Goal: Download file/media

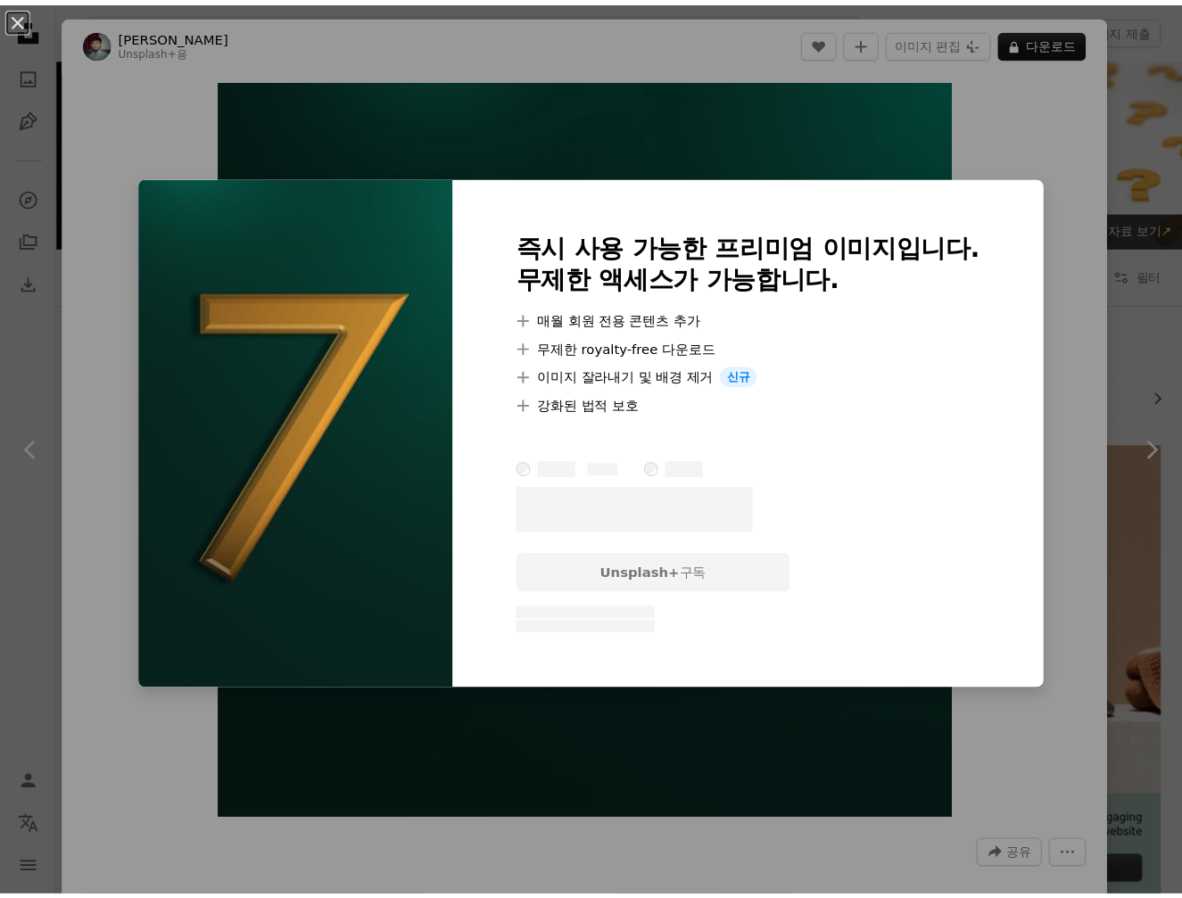
scroll to position [3083, 0]
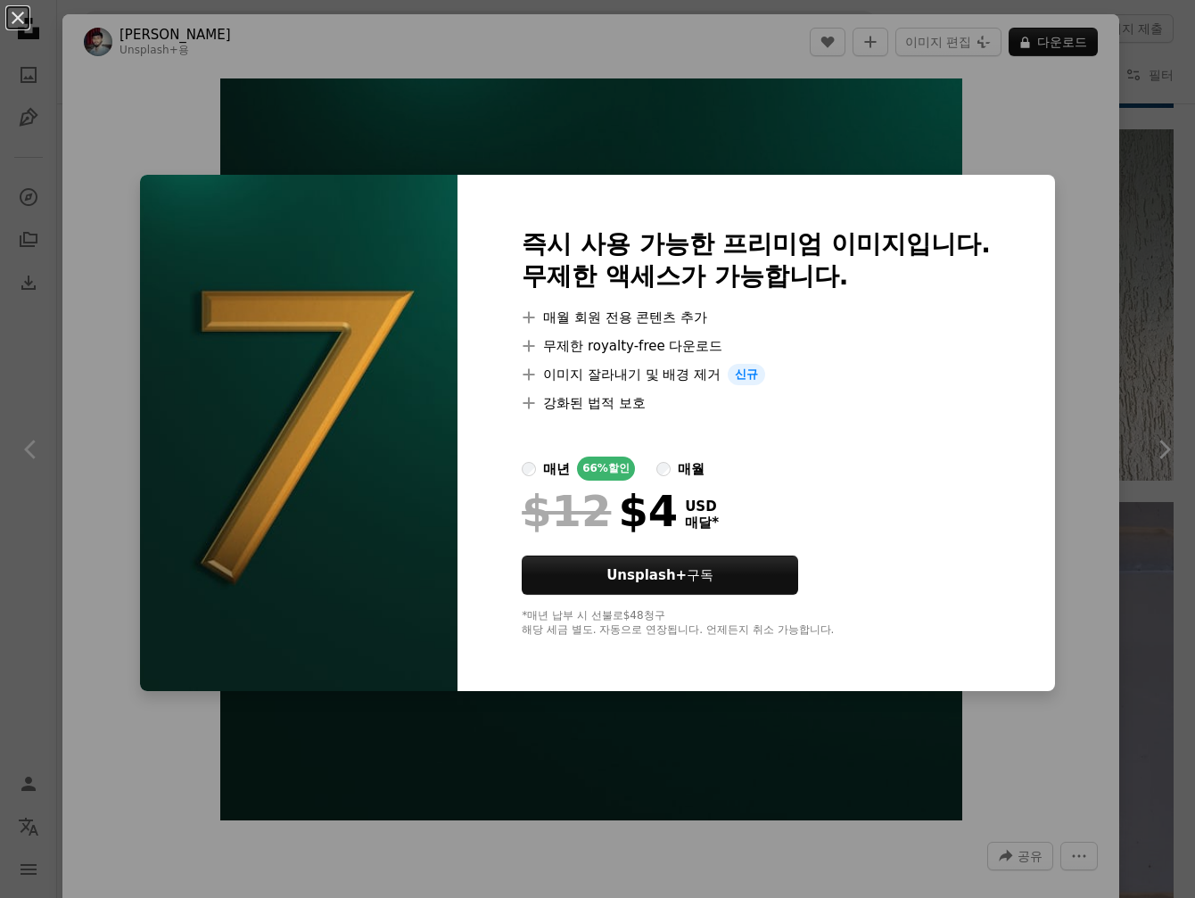
click at [510, 91] on div "An X shape 즉시 사용 가능한 프리미엄 이미지입니다. 무제한 액세스가 가능합니다. A plus sign 매월 회원 전용 콘텐츠 추가 A…" at bounding box center [597, 449] width 1195 height 898
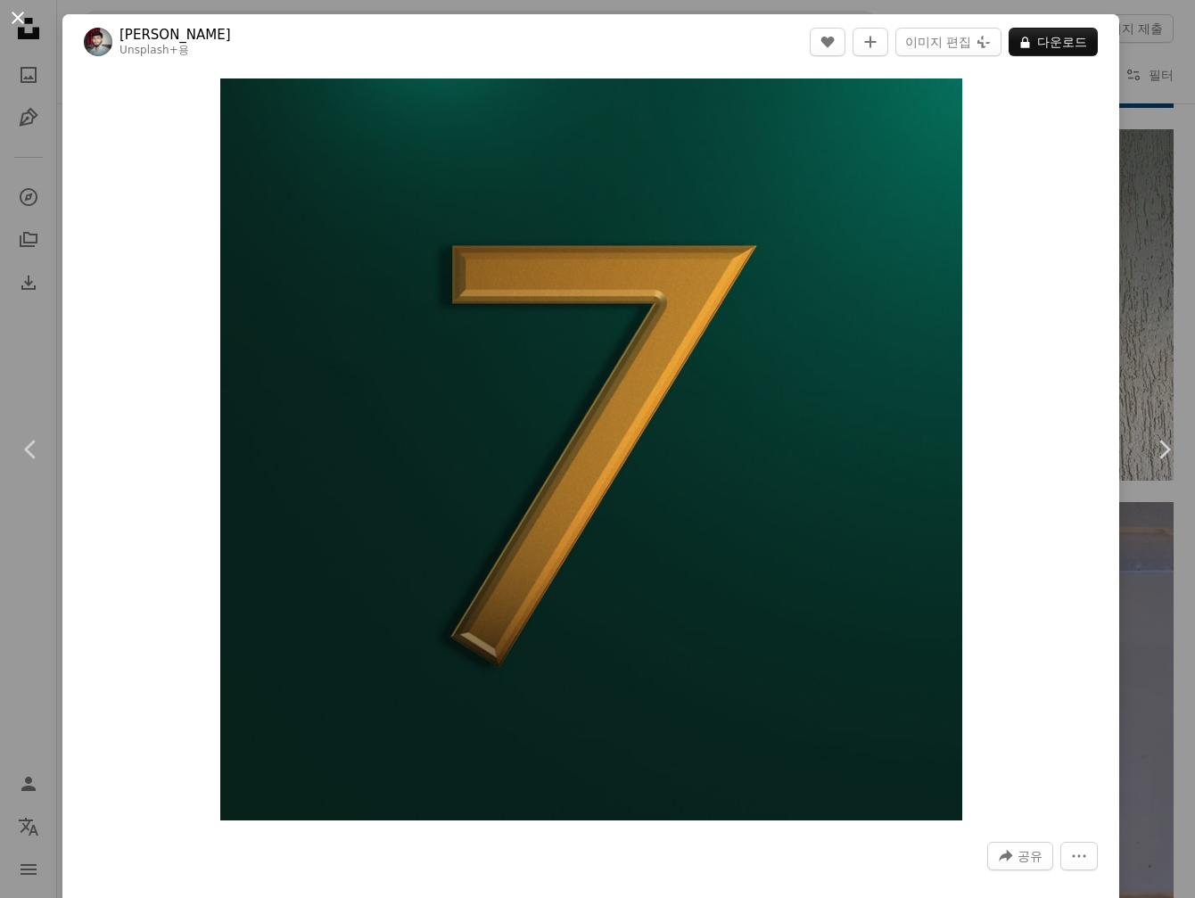
click at [29, 17] on button "An X shape" at bounding box center [17, 17] width 21 height 21
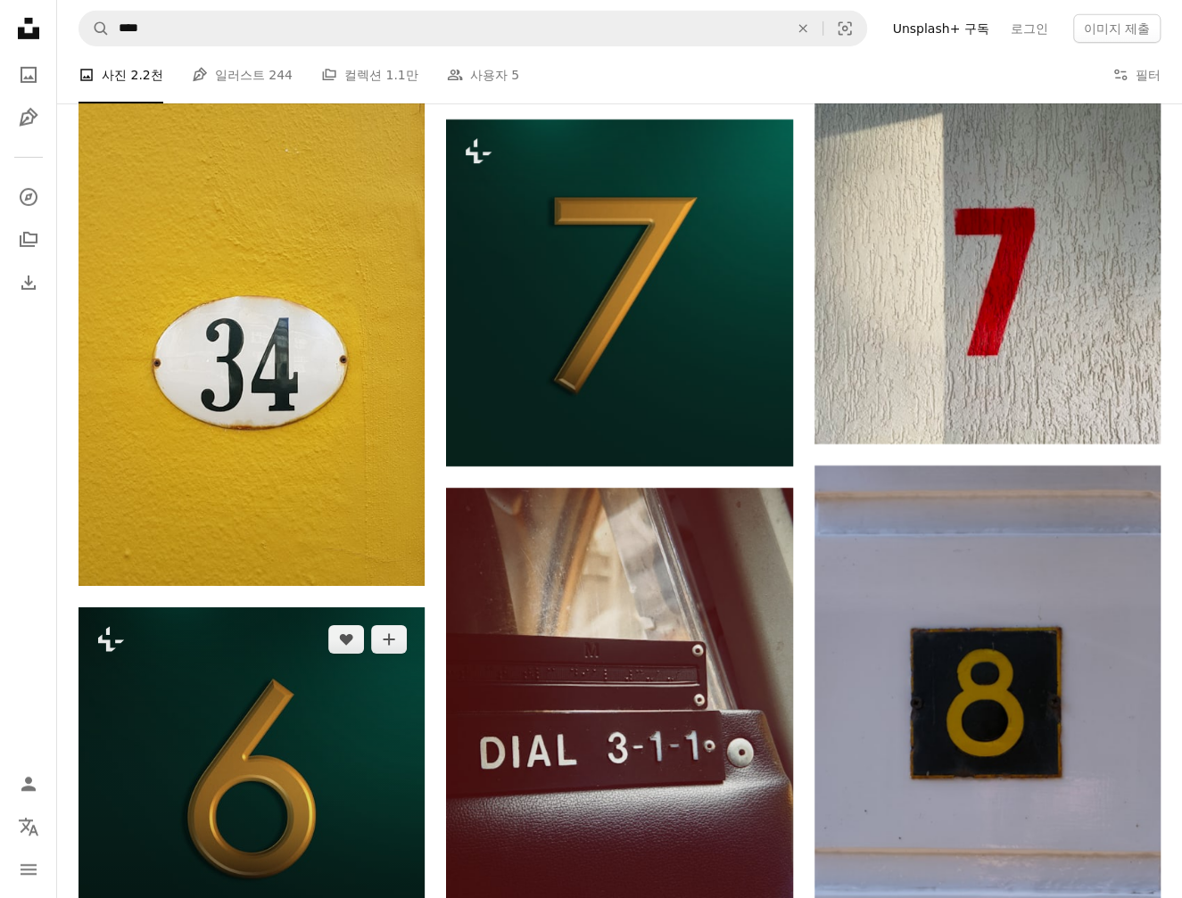
click at [296, 694] on img at bounding box center [251, 780] width 346 height 346
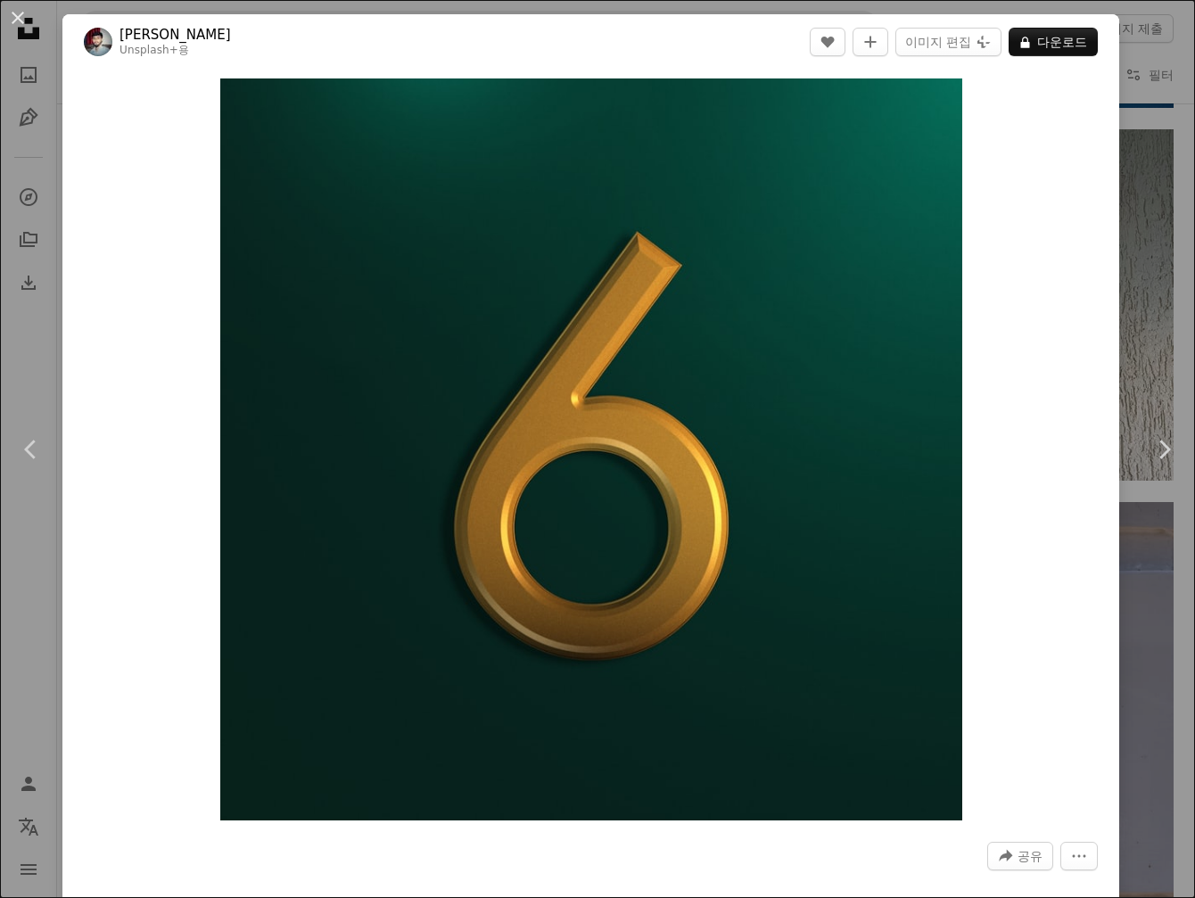
click at [25, 17] on button "An X shape" at bounding box center [17, 17] width 21 height 21
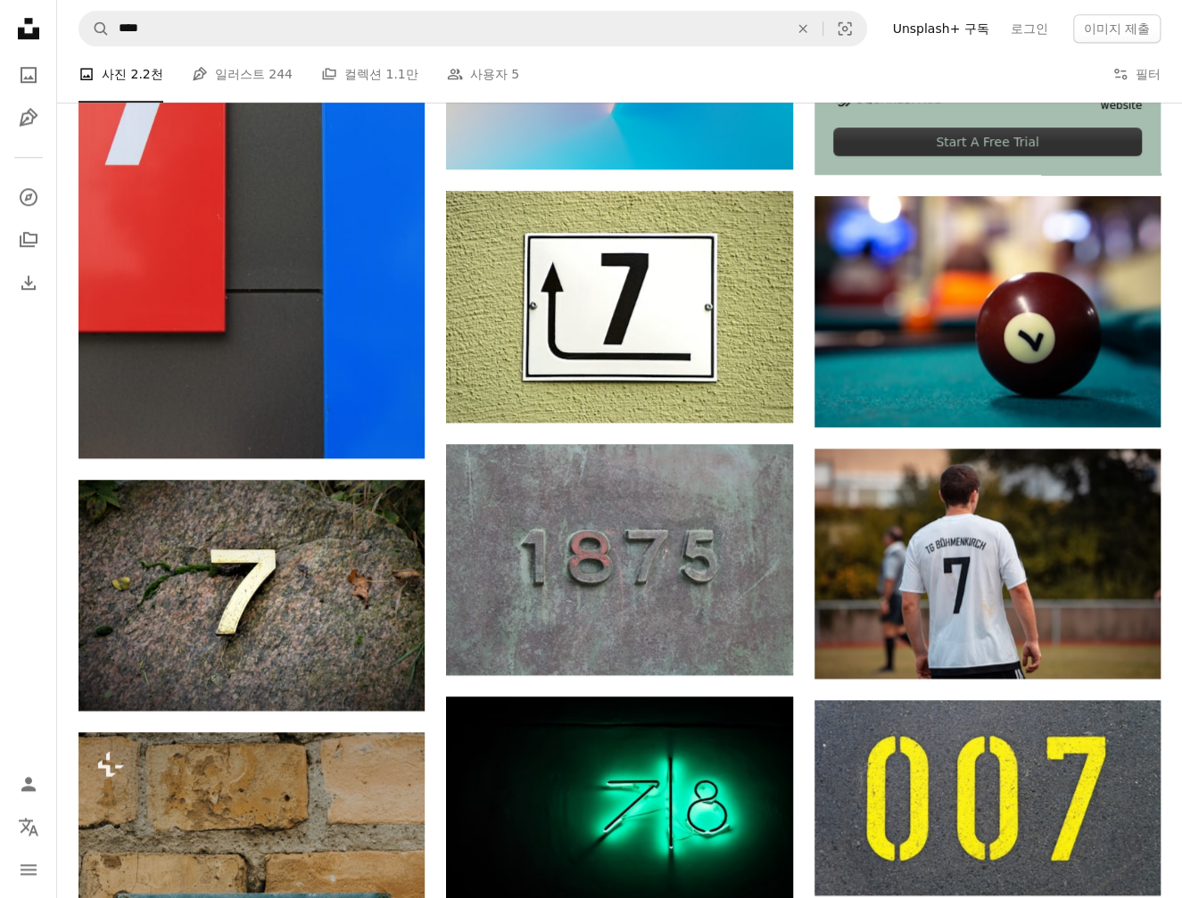
scroll to position [1070, 0]
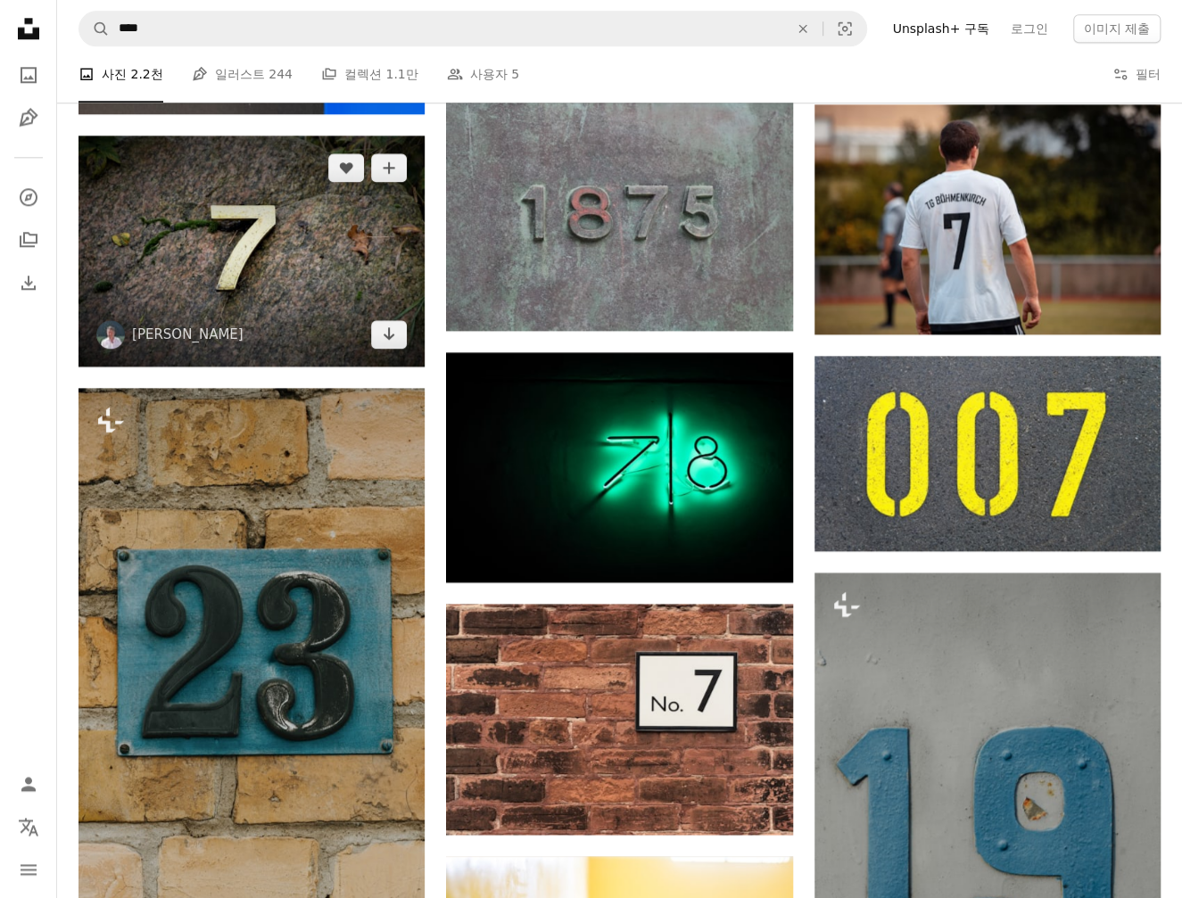
click at [289, 282] on img at bounding box center [251, 251] width 346 height 231
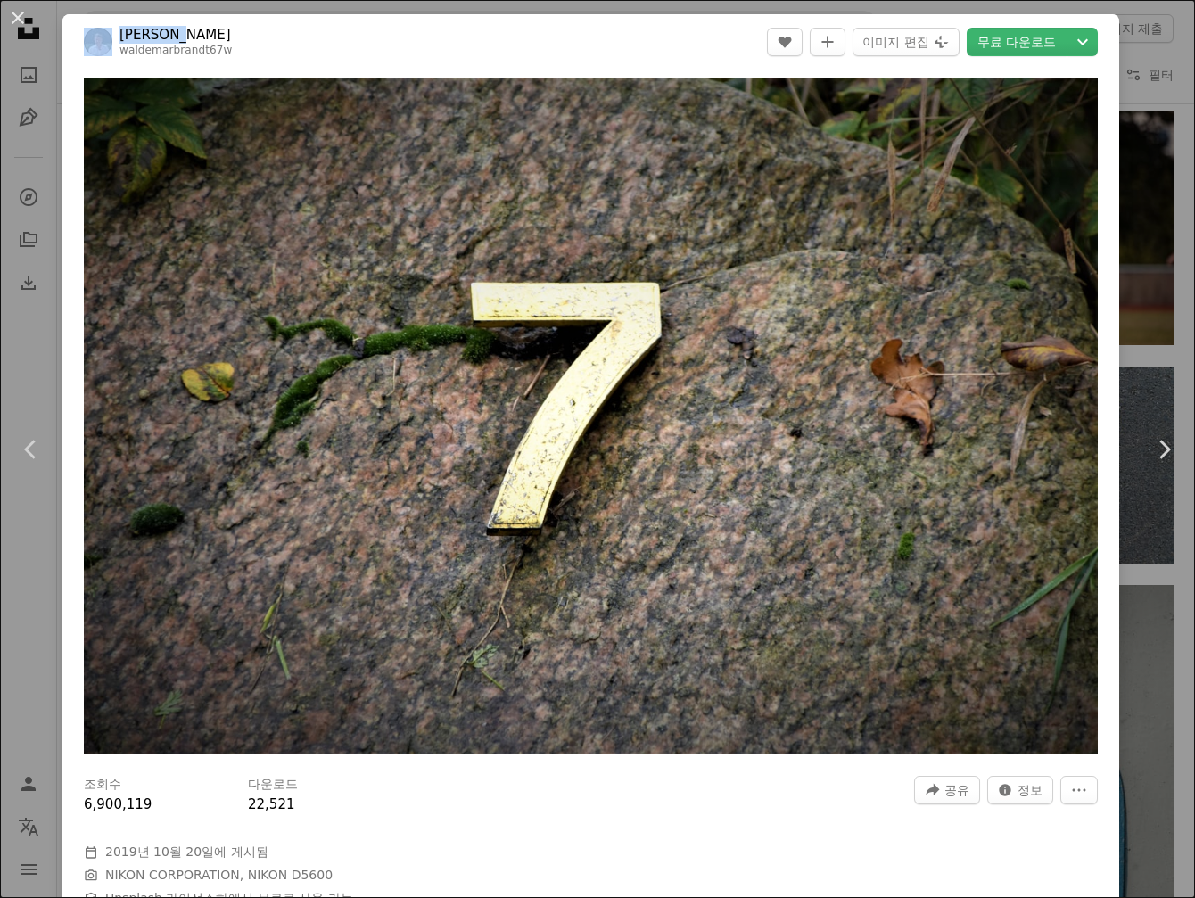
drag, startPoint x: 115, startPoint y: 29, endPoint x: 187, endPoint y: 39, distance: 72.9
click at [187, 39] on span "[PERSON_NAME]67w" at bounding box center [158, 42] width 148 height 32
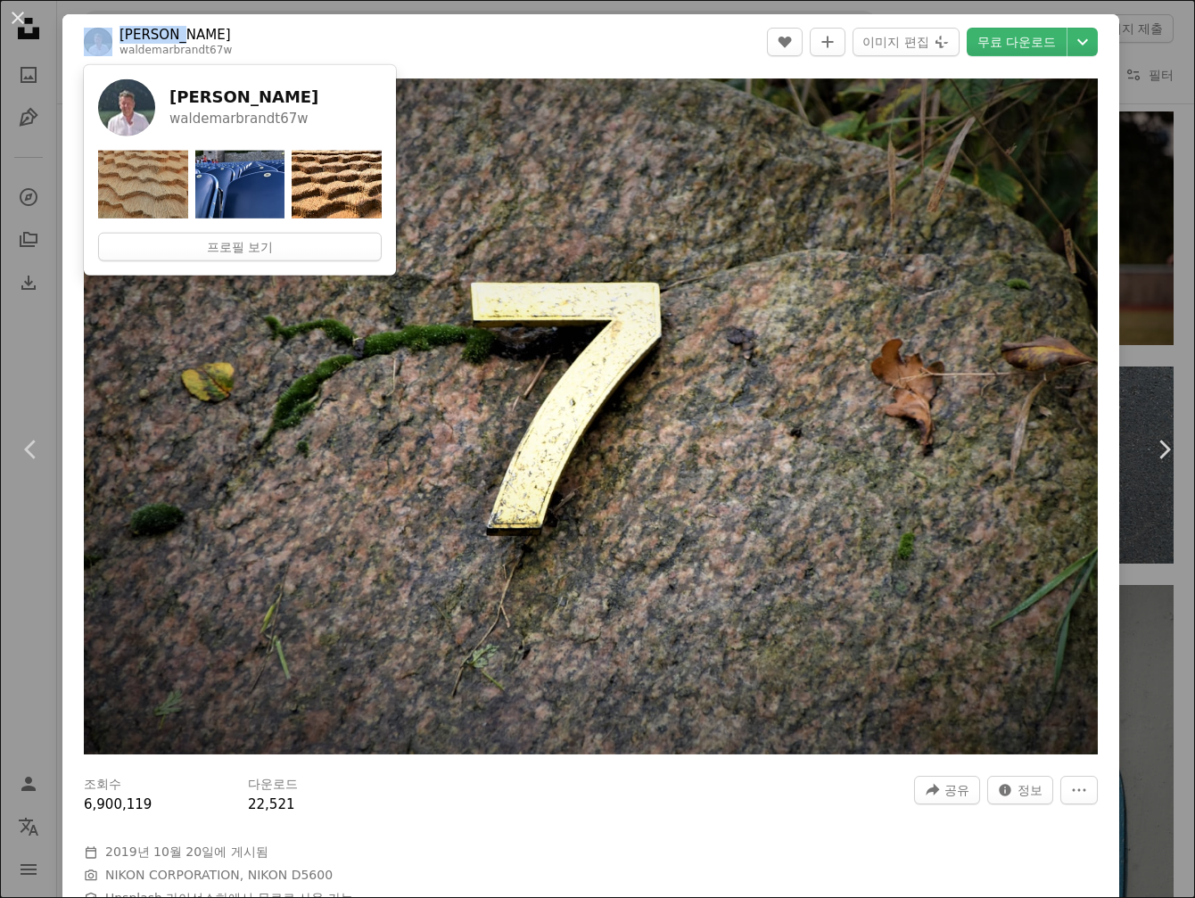
copy span "[PERSON_NAME]"
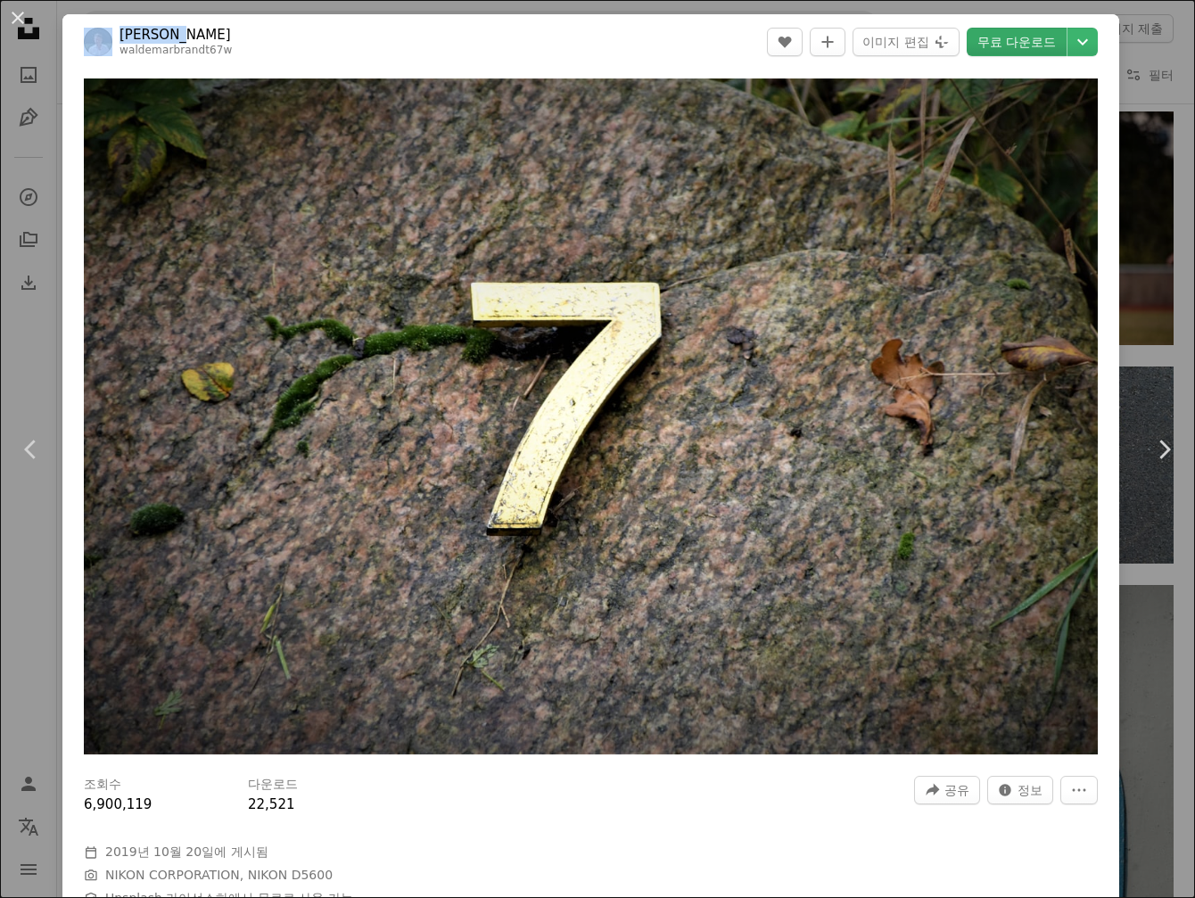
click at [995, 47] on link "무료 다운로드" at bounding box center [1017, 42] width 100 height 29
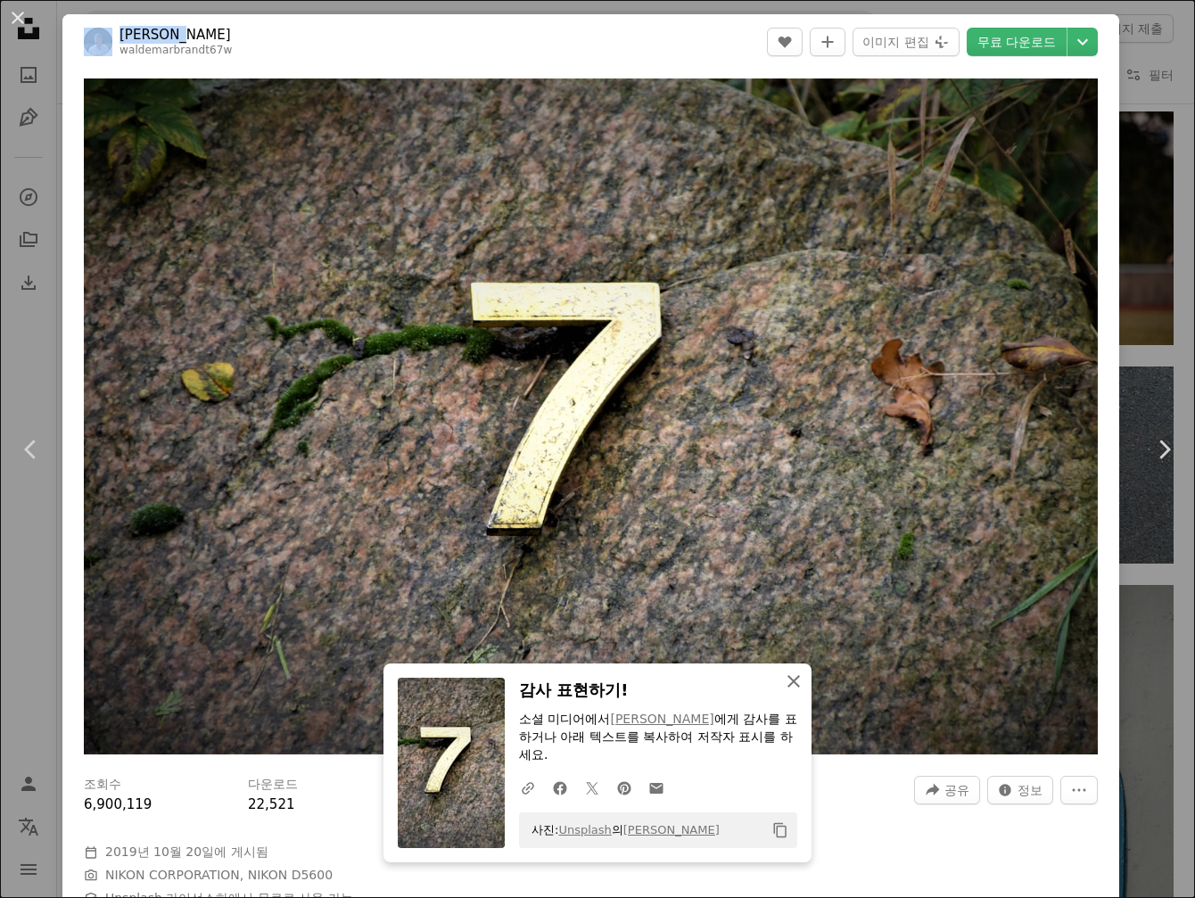
click at [792, 687] on button "An X shape 닫기" at bounding box center [794, 682] width 36 height 36
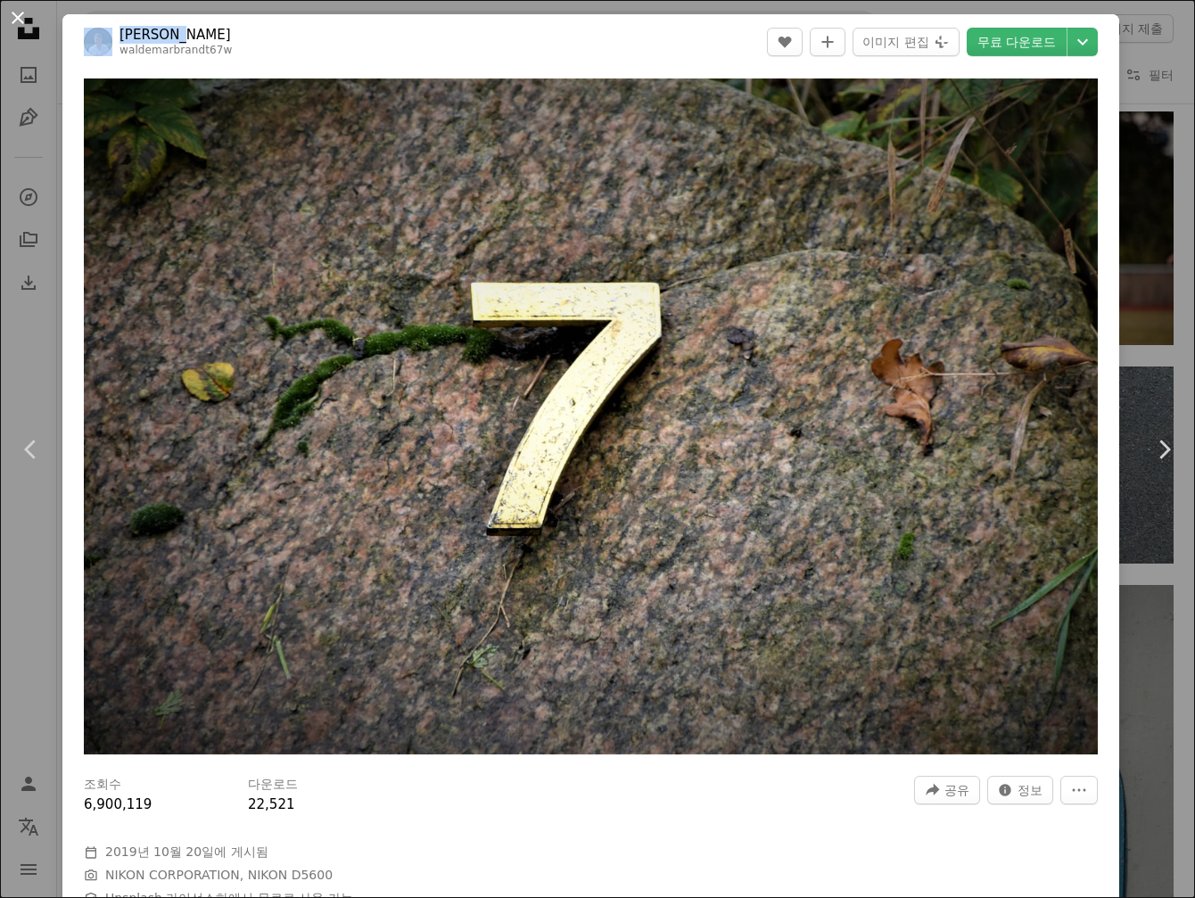
click at [12, 14] on button "An X shape" at bounding box center [17, 17] width 21 height 21
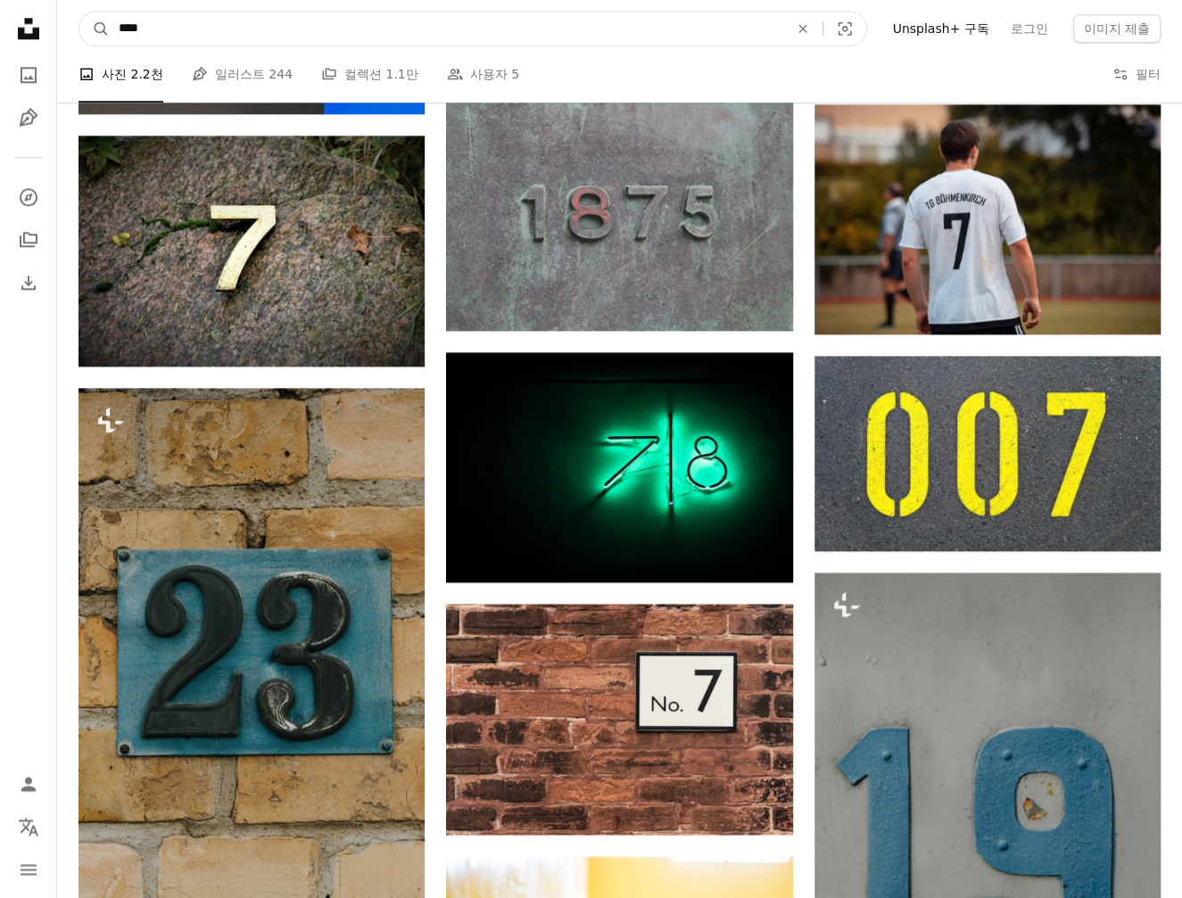
drag, startPoint x: 174, startPoint y: 37, endPoint x: -260, endPoint y: 43, distance: 434.4
paste input "****"
type input "********"
click button "A magnifying glass" at bounding box center [94, 29] width 30 height 34
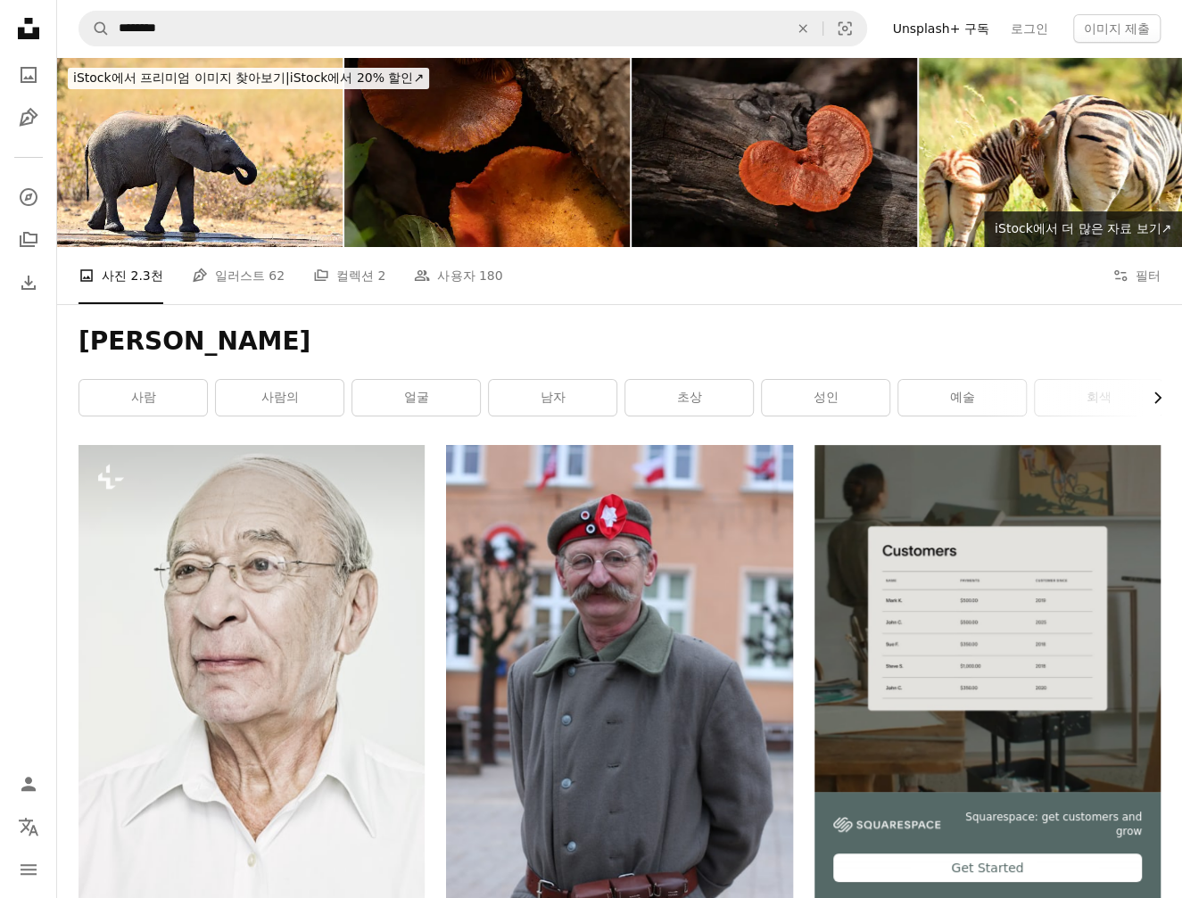
click at [1154, 395] on icon "Chevron right" at bounding box center [1157, 398] width 18 height 18
click at [1154, 395] on link "머리" at bounding box center [1096, 398] width 128 height 36
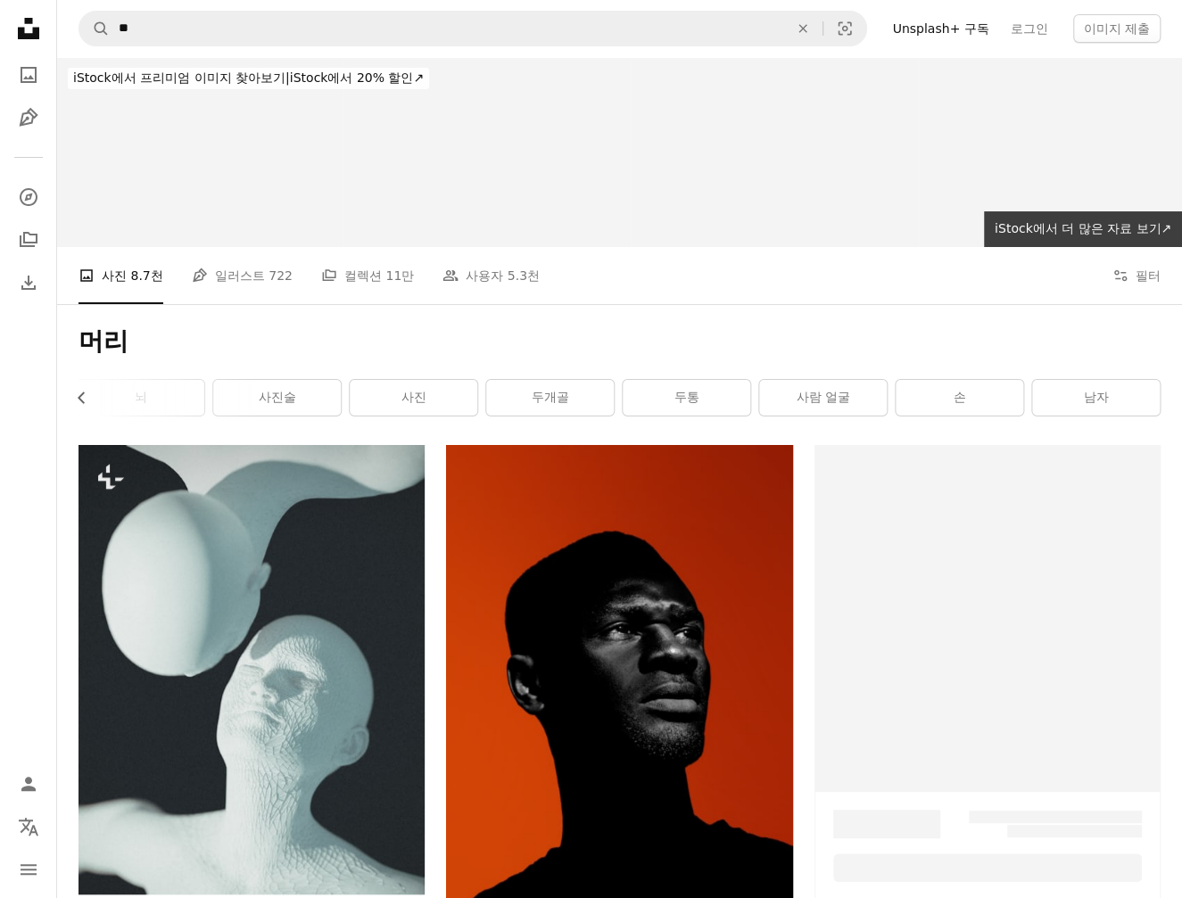
click at [1154, 395] on link "남자" at bounding box center [1096, 398] width 128 height 36
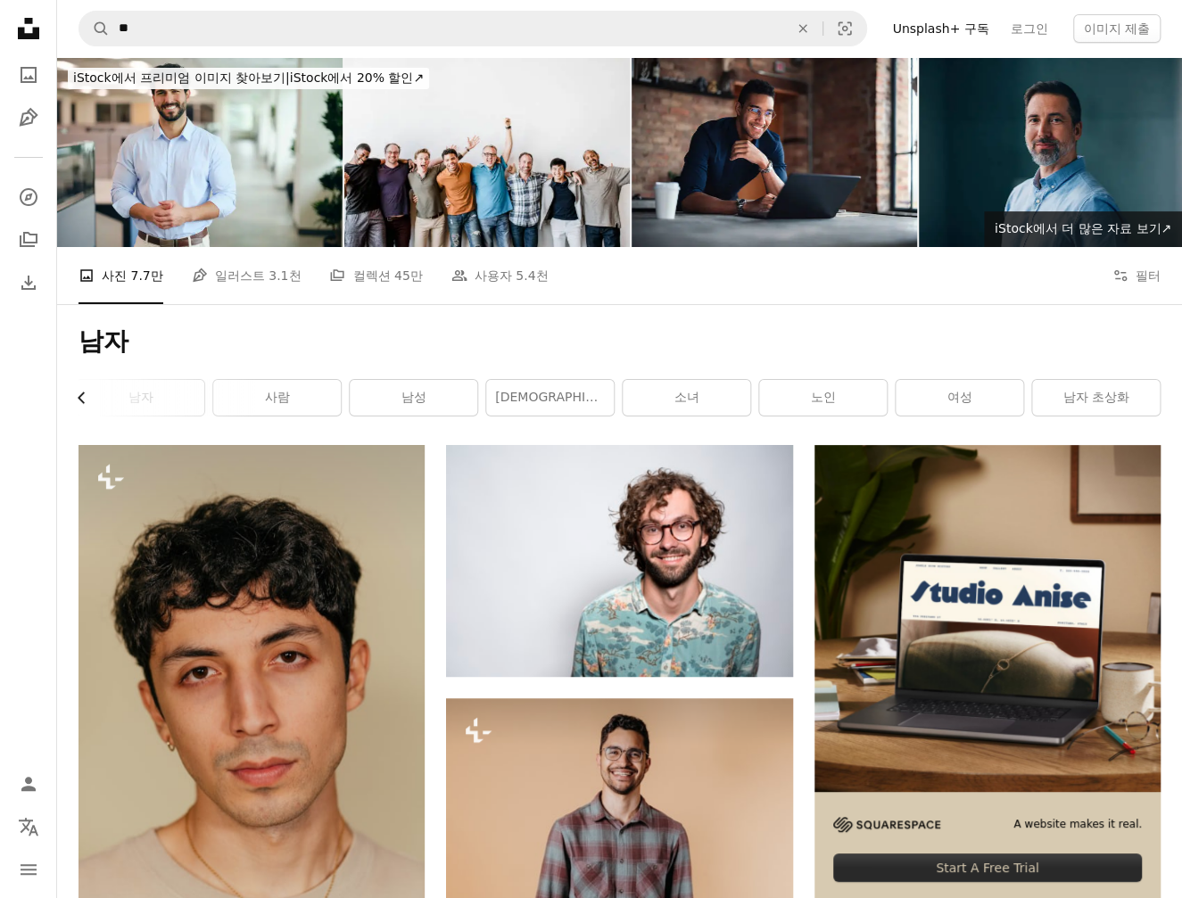
click at [87, 390] on icon "Chevron left" at bounding box center [82, 398] width 18 height 18
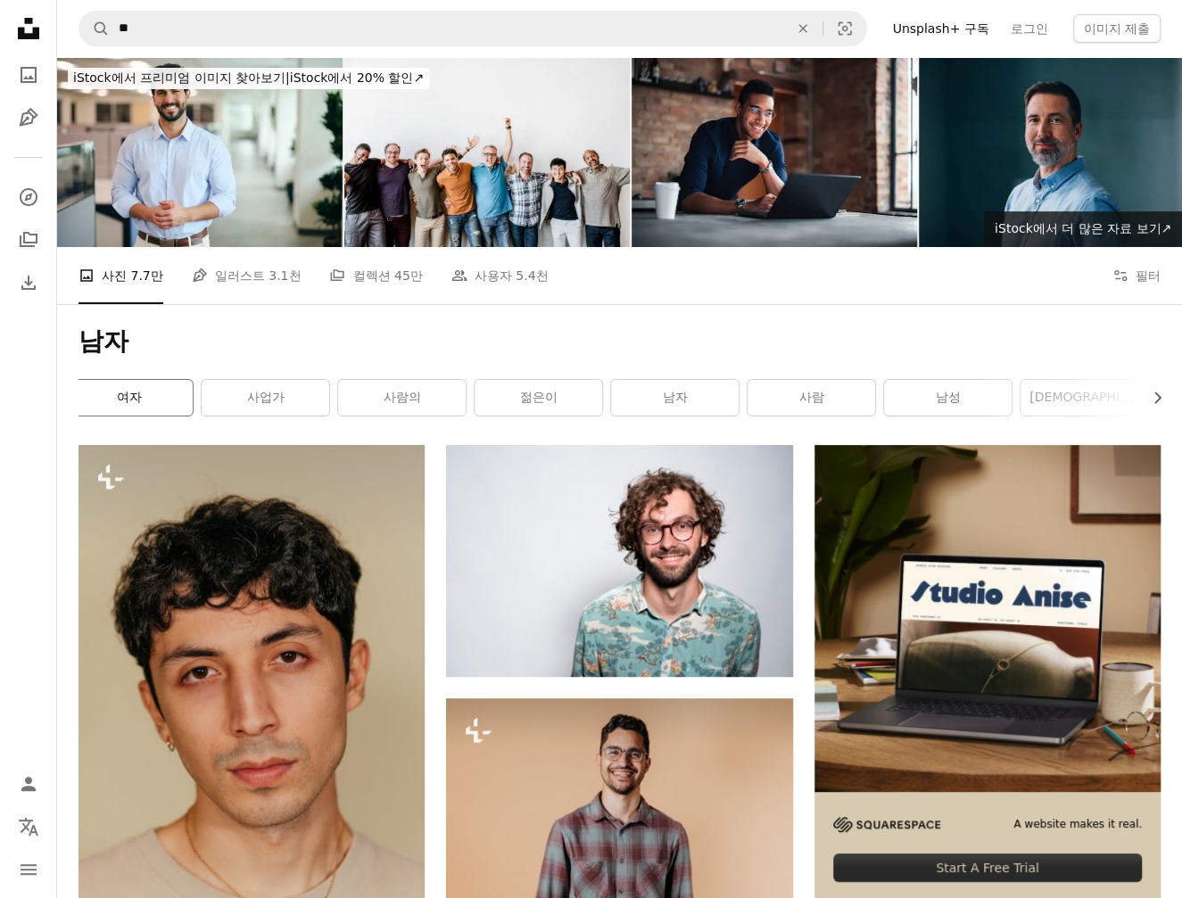
scroll to position [0, 0]
click at [87, 390] on link "여자" at bounding box center [143, 398] width 128 height 36
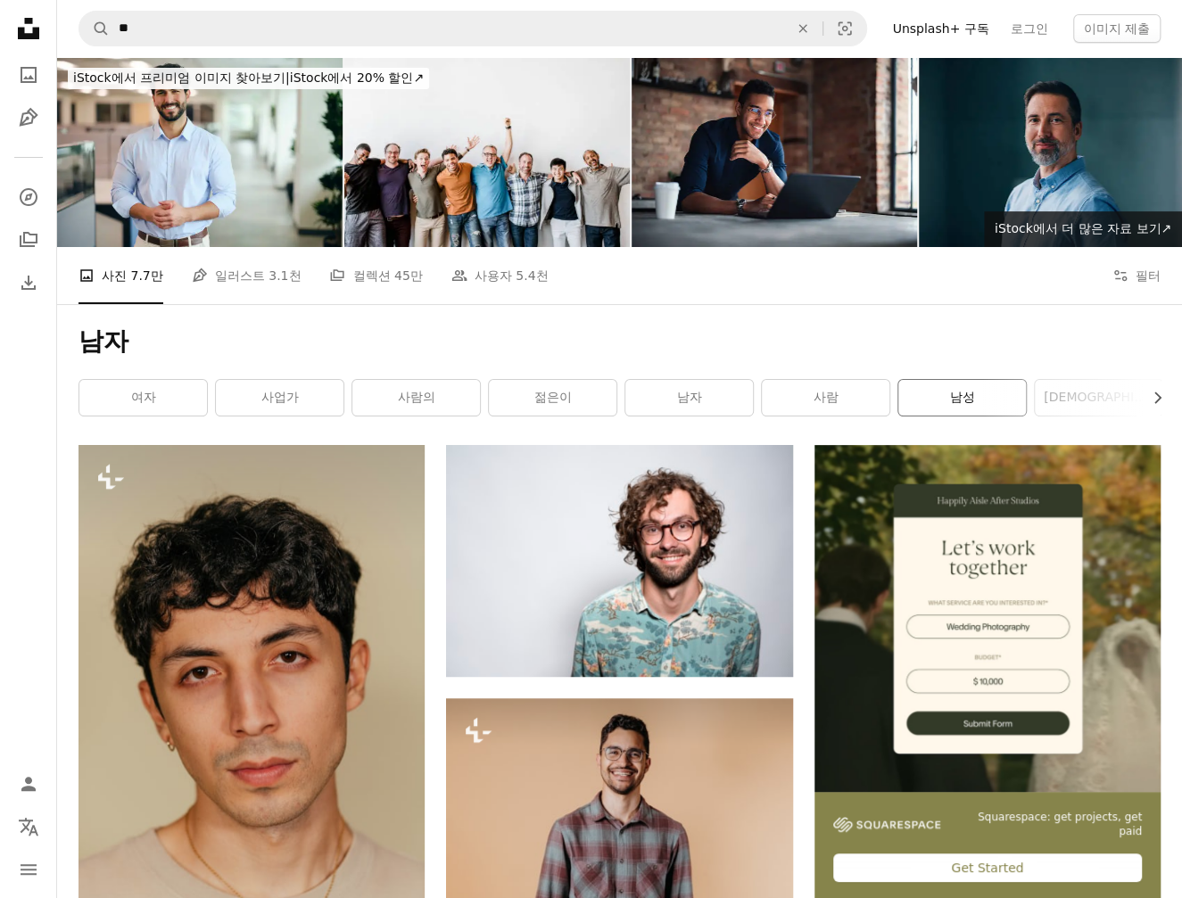
click at [919, 396] on link "남성" at bounding box center [962, 398] width 128 height 36
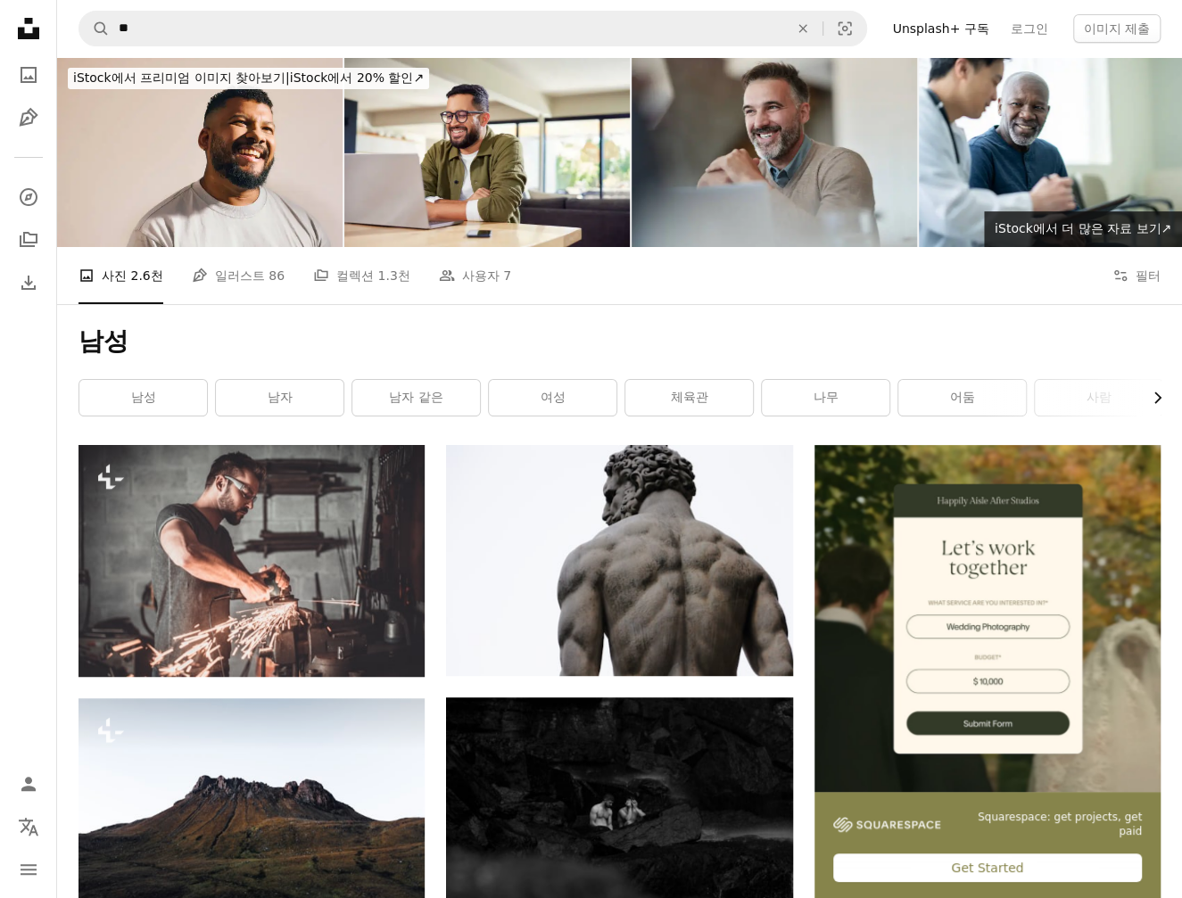
click at [1152, 397] on icon "Chevron right" at bounding box center [1157, 398] width 18 height 18
click at [1152, 397] on link "회색" at bounding box center [1096, 398] width 128 height 36
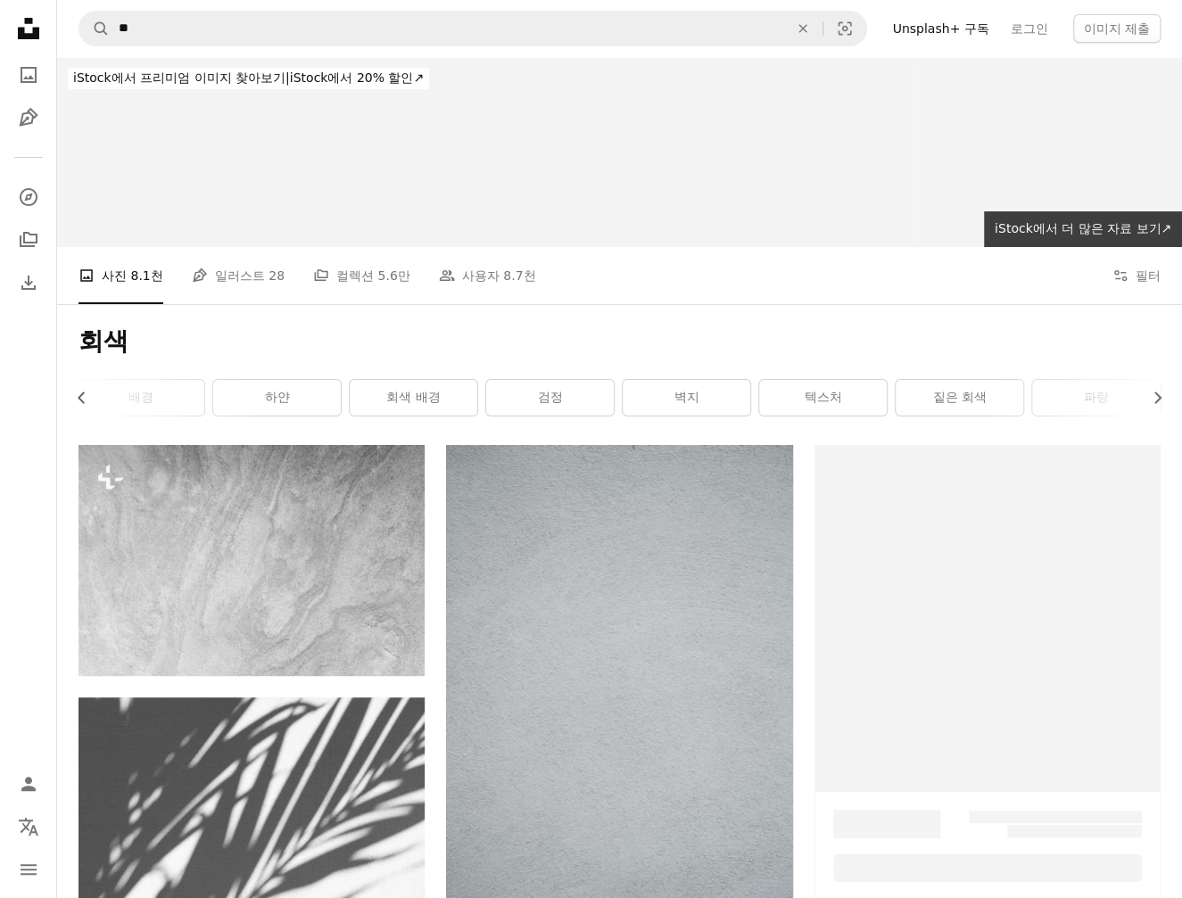
click at [1152, 397] on icon "Chevron right" at bounding box center [1157, 398] width 18 height 18
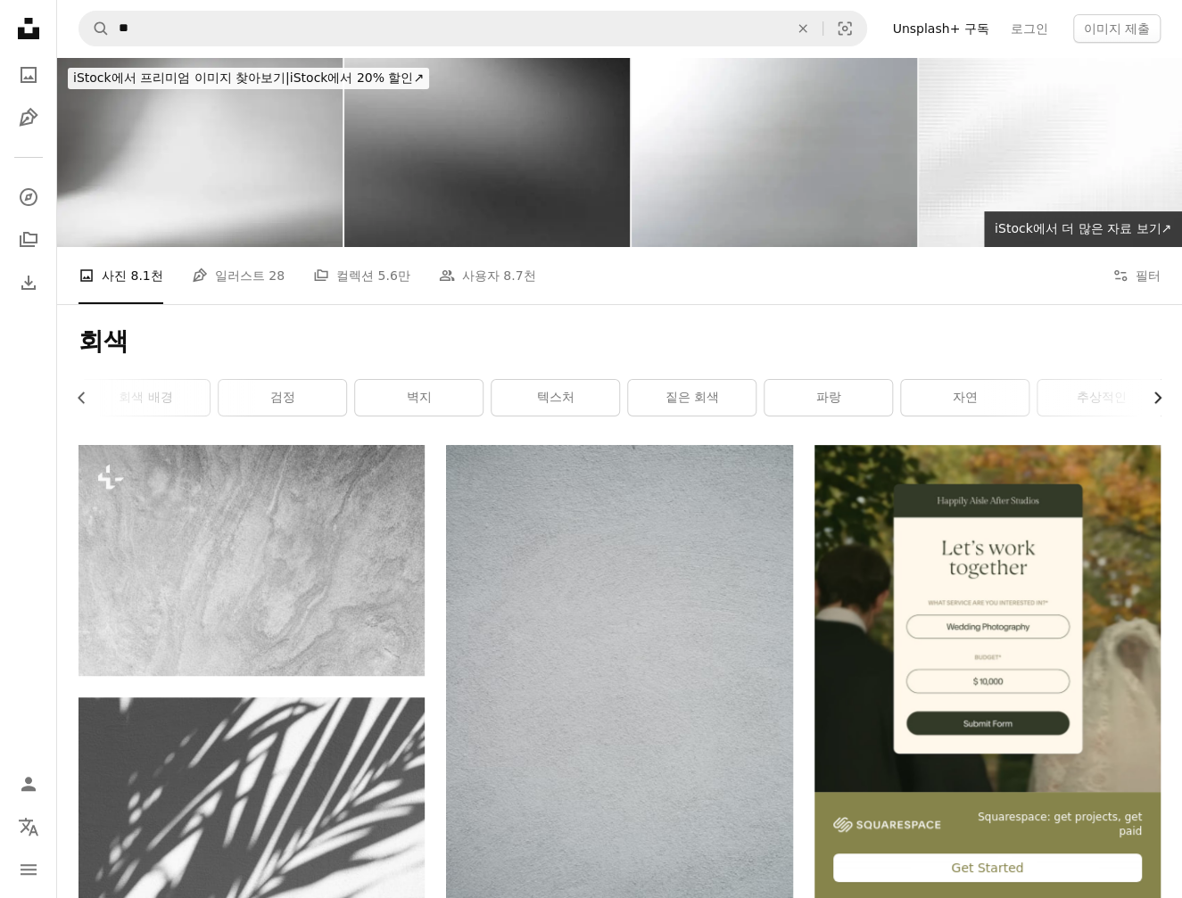
click at [1158, 398] on icon "Chevron right" at bounding box center [1157, 398] width 18 height 18
click at [421, 395] on link "벽지" at bounding box center [414, 398] width 128 height 36
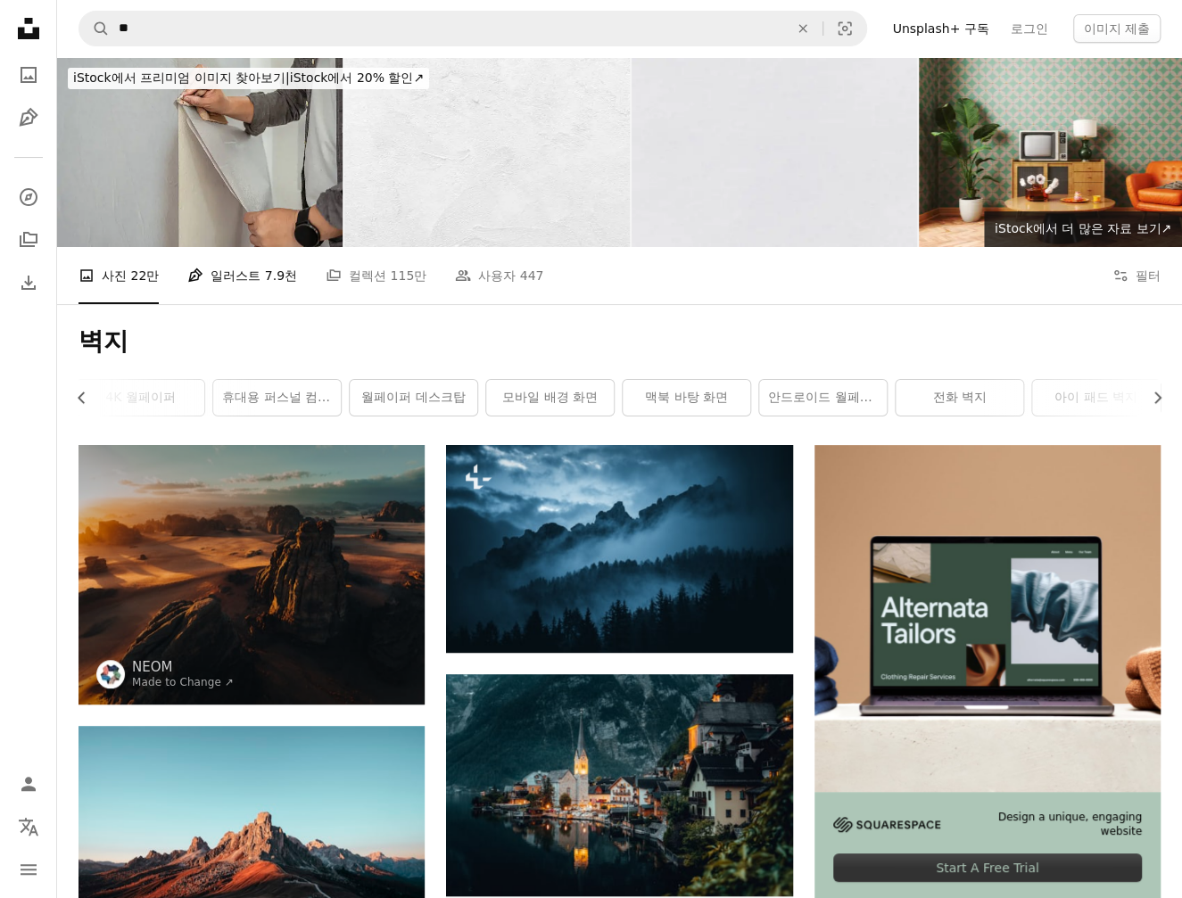
click at [265, 279] on span "7.9천" at bounding box center [281, 276] width 32 height 20
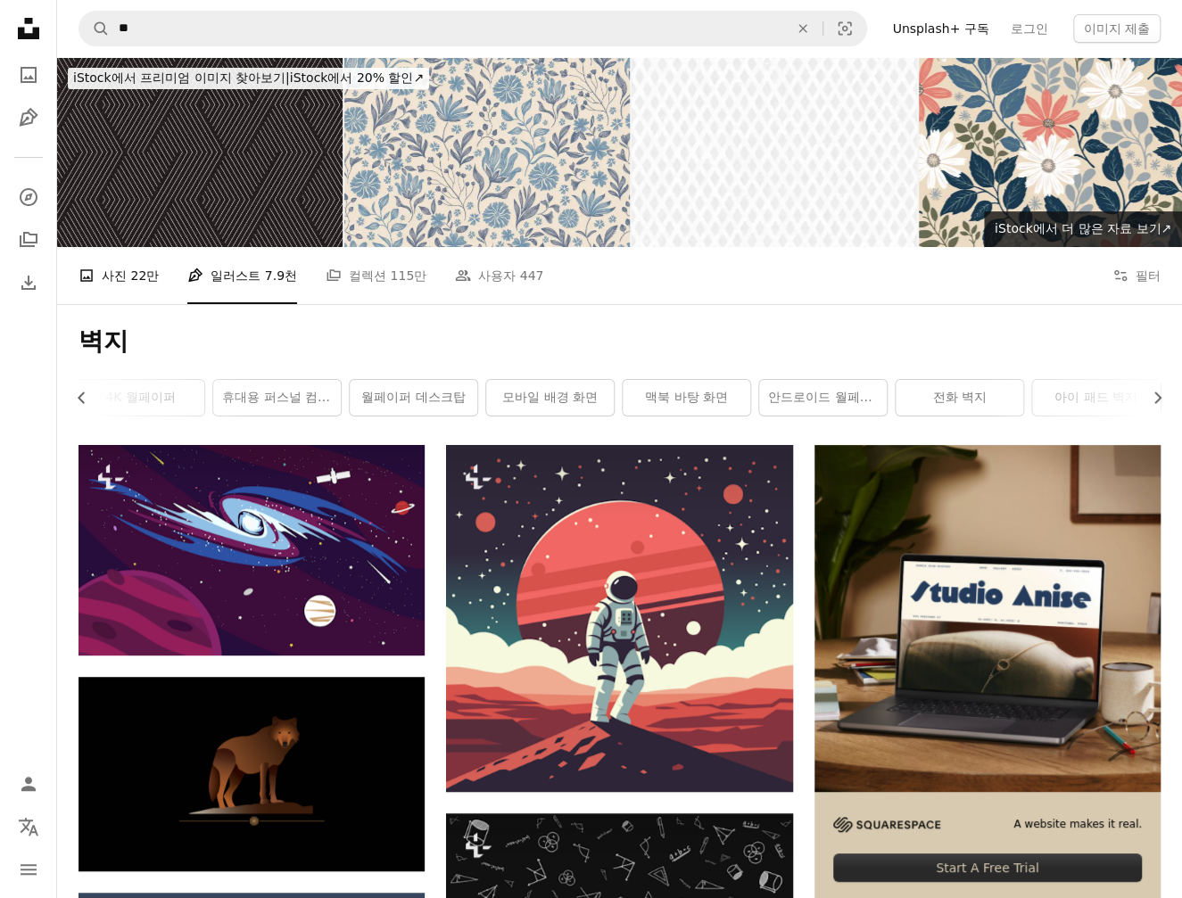
click at [111, 285] on link "A photo 사진 22만" at bounding box center [118, 275] width 80 height 57
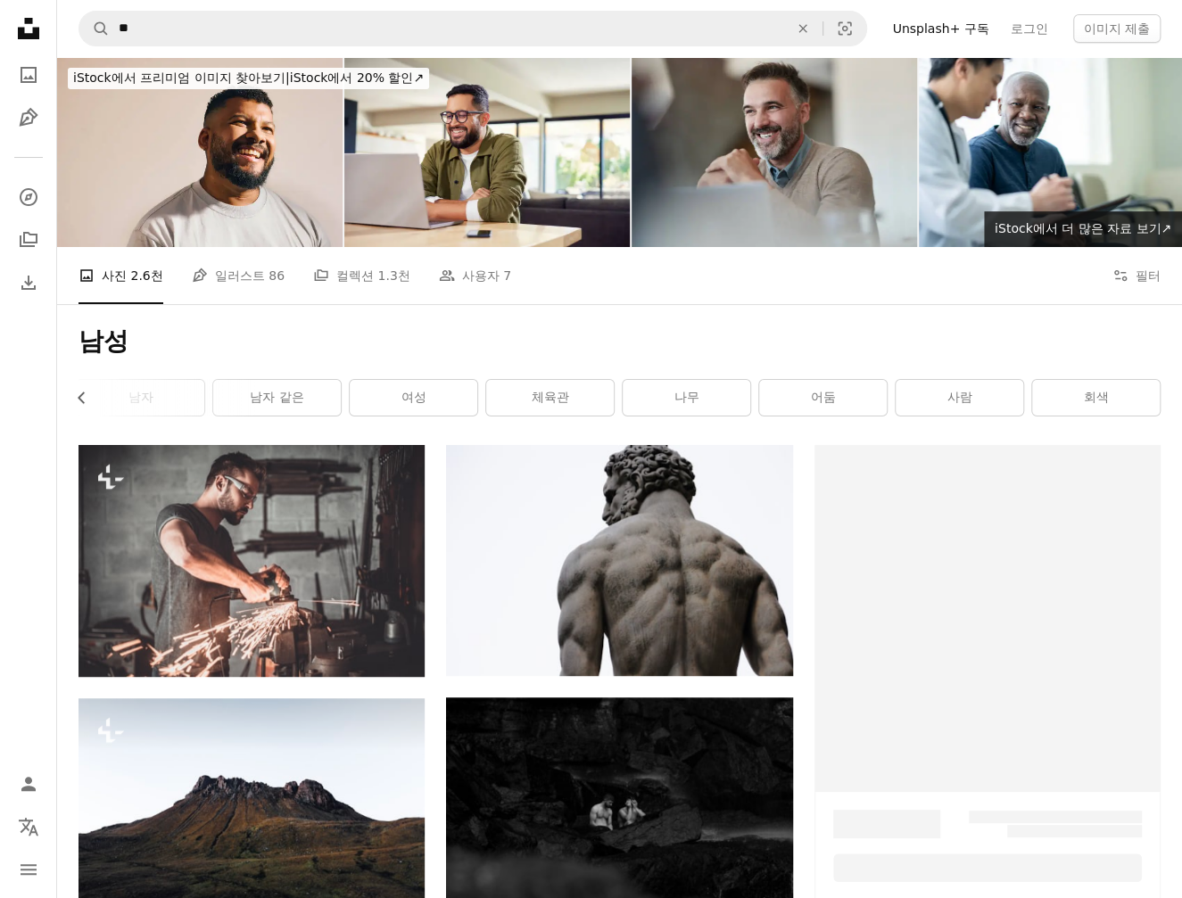
scroll to position [0, 139]
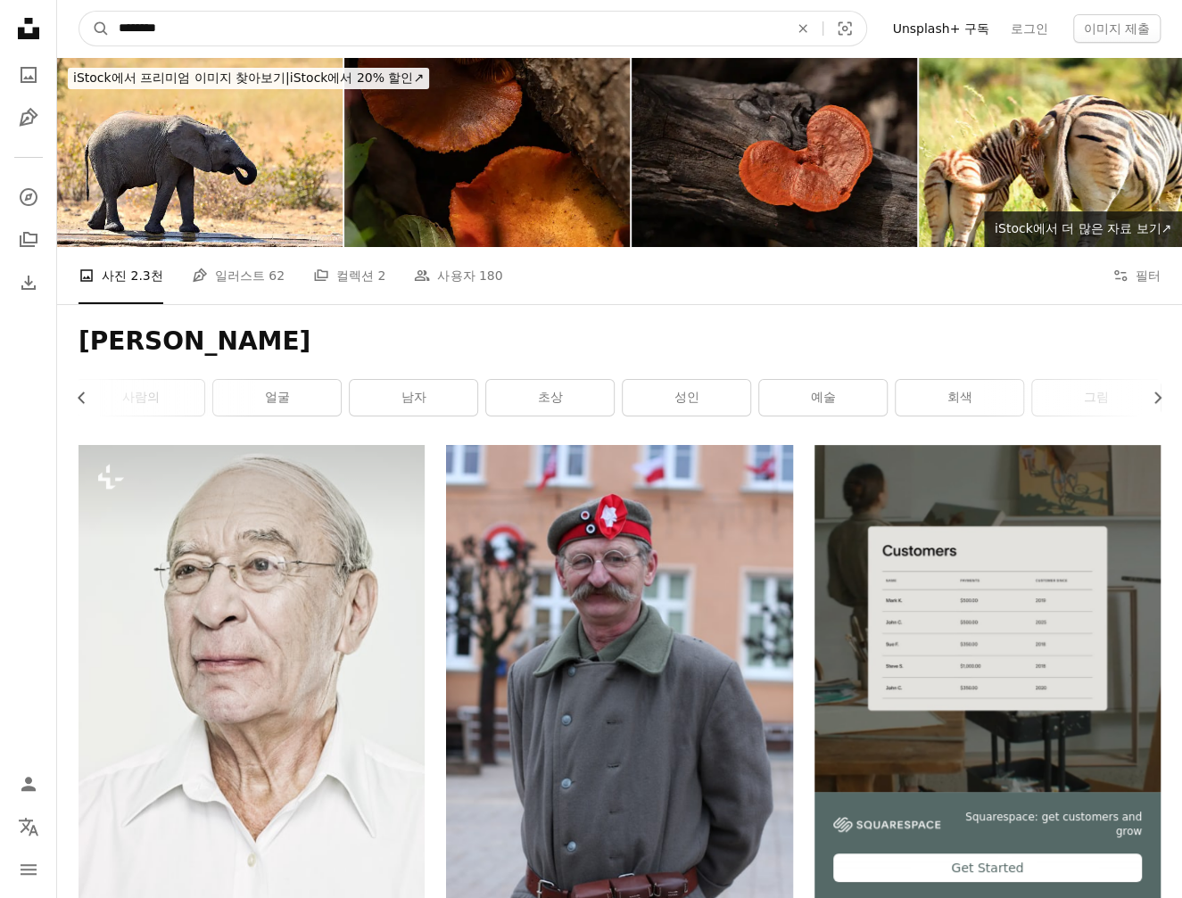
click at [205, 29] on input "********" at bounding box center [446, 29] width 673 height 34
click at [79, 12] on button "A magnifying glass" at bounding box center [94, 29] width 30 height 34
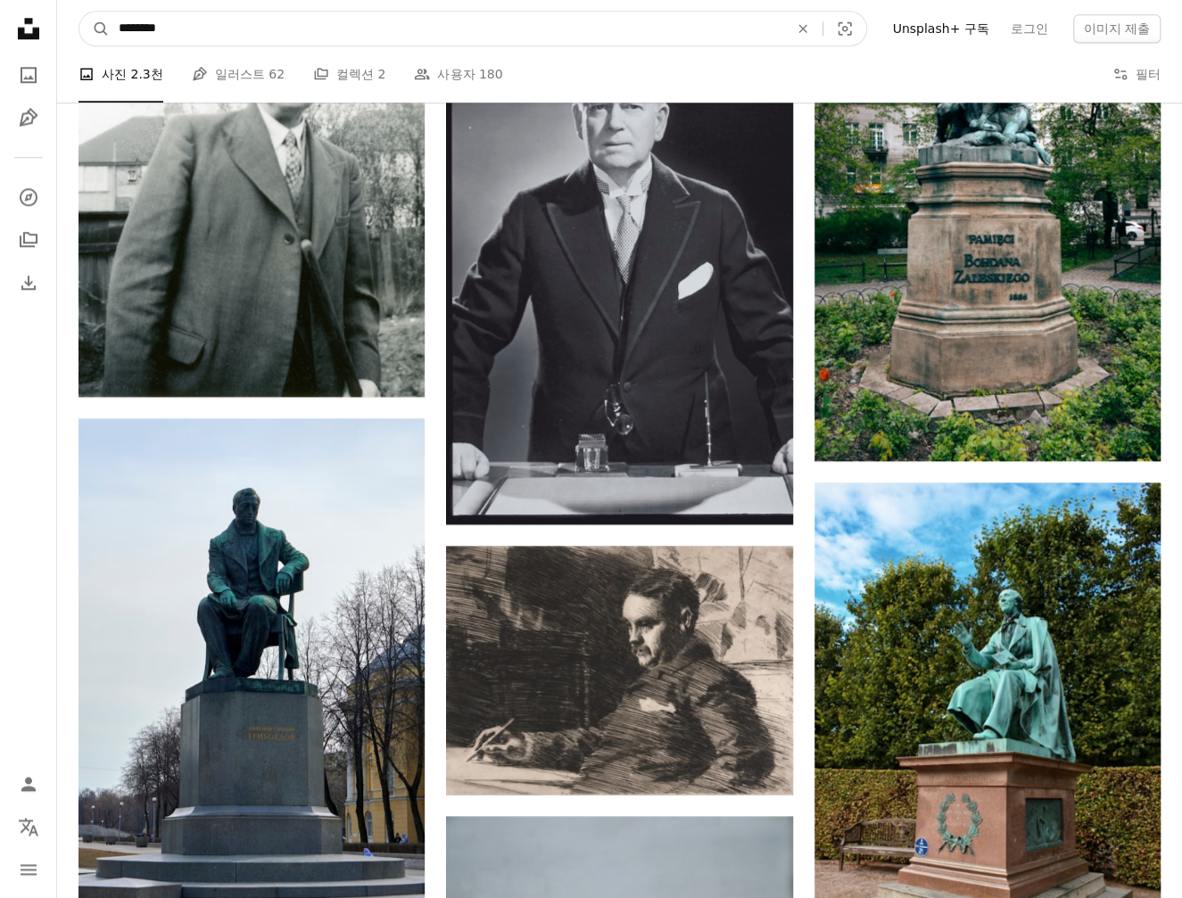
scroll to position [535, 0]
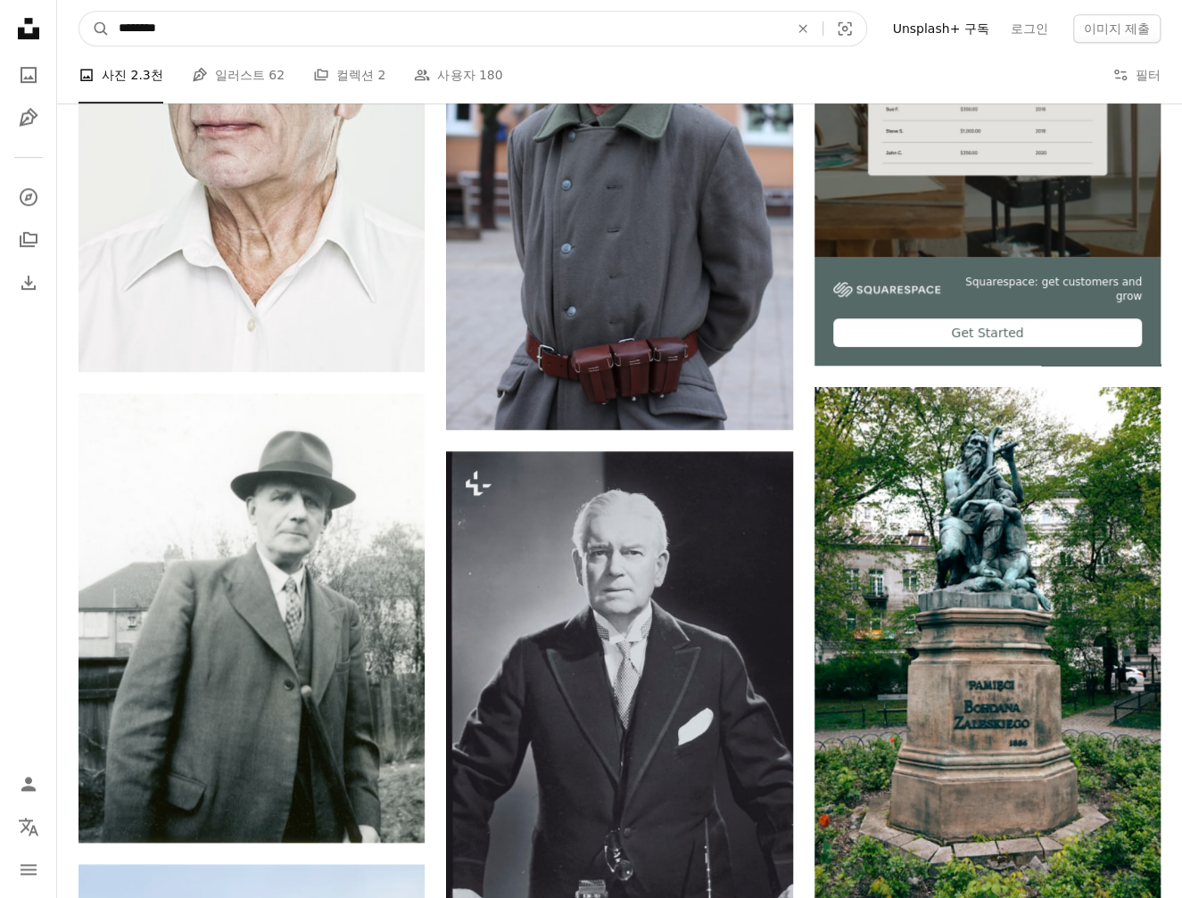
drag, startPoint x: 339, startPoint y: 27, endPoint x: -87, endPoint y: 26, distance: 426.3
type input "**"
click at [79, 12] on button "A magnifying glass" at bounding box center [94, 29] width 30 height 34
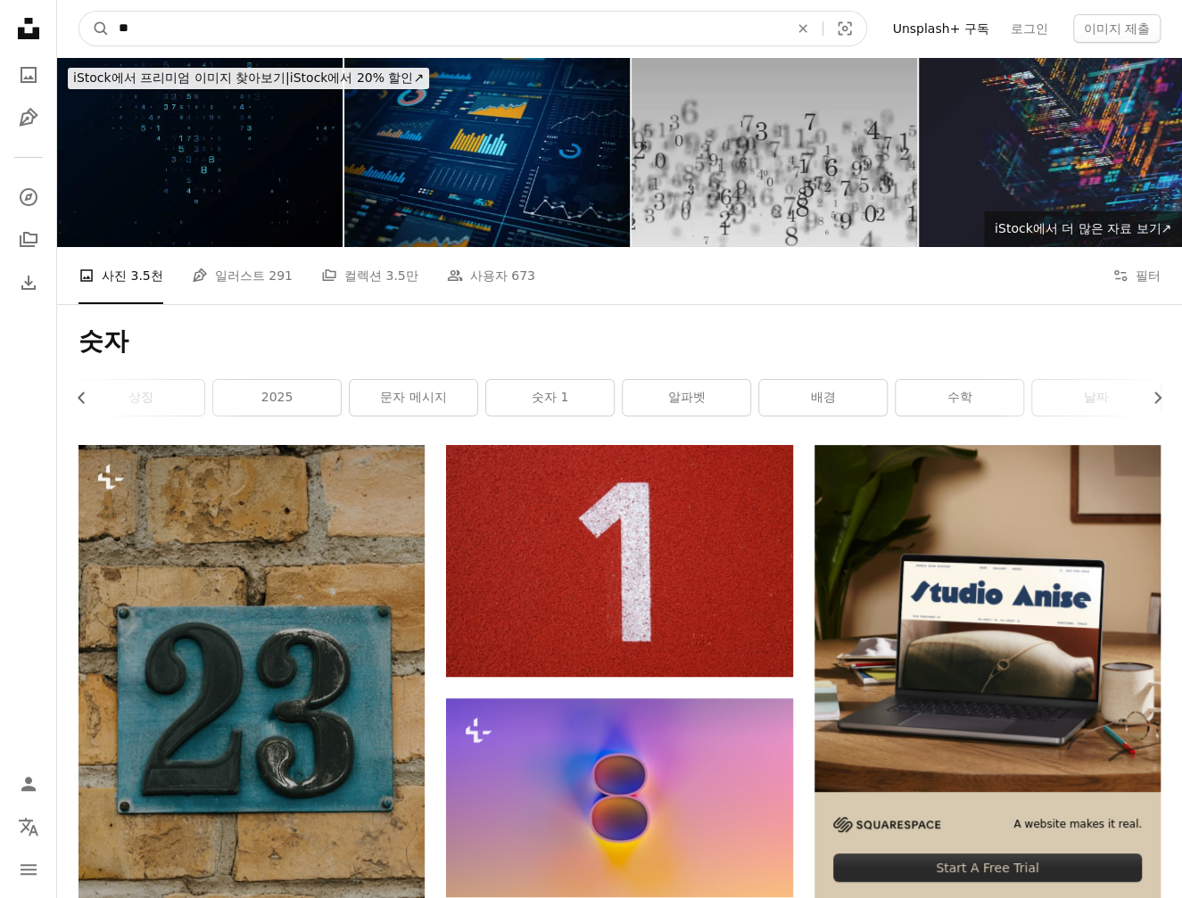
click at [175, 31] on input "**" at bounding box center [446, 29] width 673 height 34
click at [194, 29] on input "**" at bounding box center [446, 29] width 673 height 34
type input "****"
click button "A magnifying glass" at bounding box center [94, 29] width 30 height 34
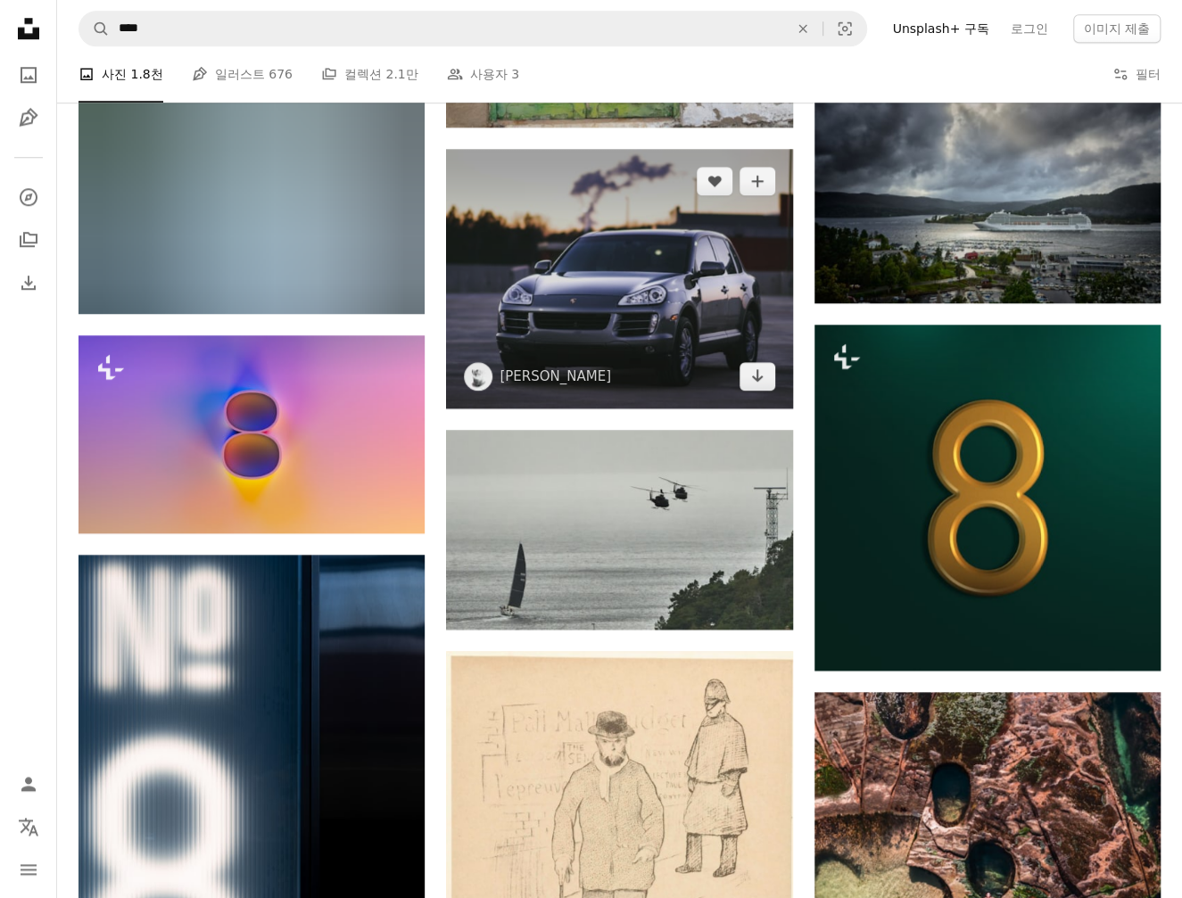
scroll to position [892, 0]
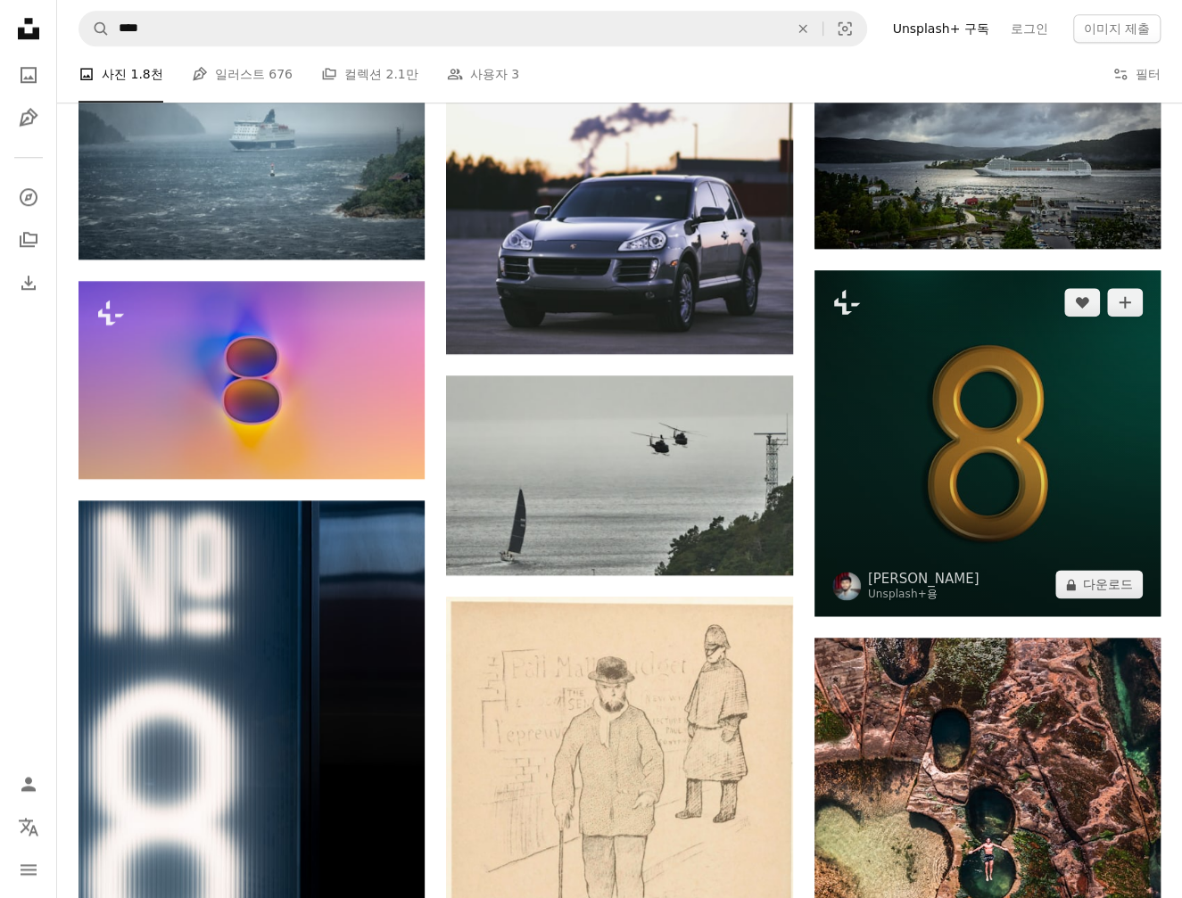
click at [897, 422] on img at bounding box center [987, 443] width 346 height 346
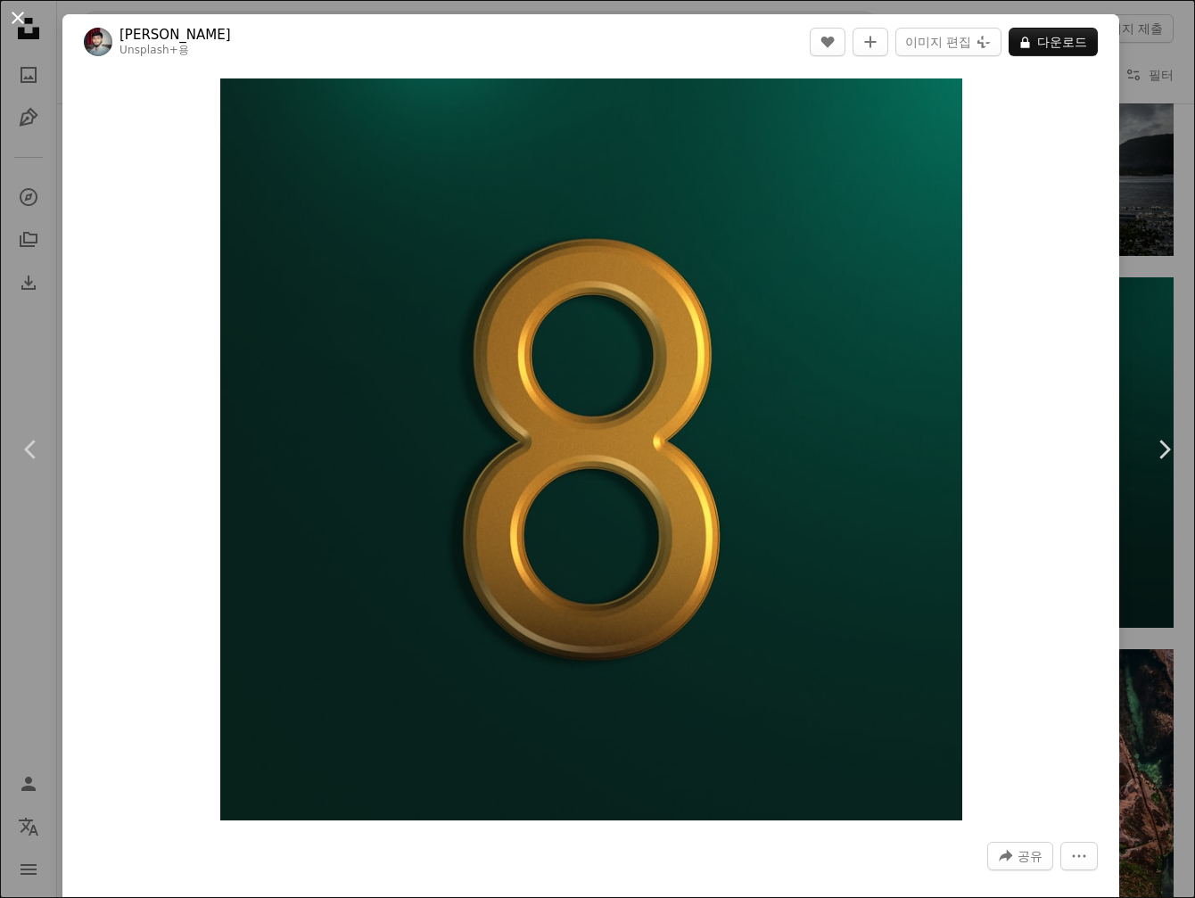
click at [25, 16] on button "An X shape" at bounding box center [17, 17] width 21 height 21
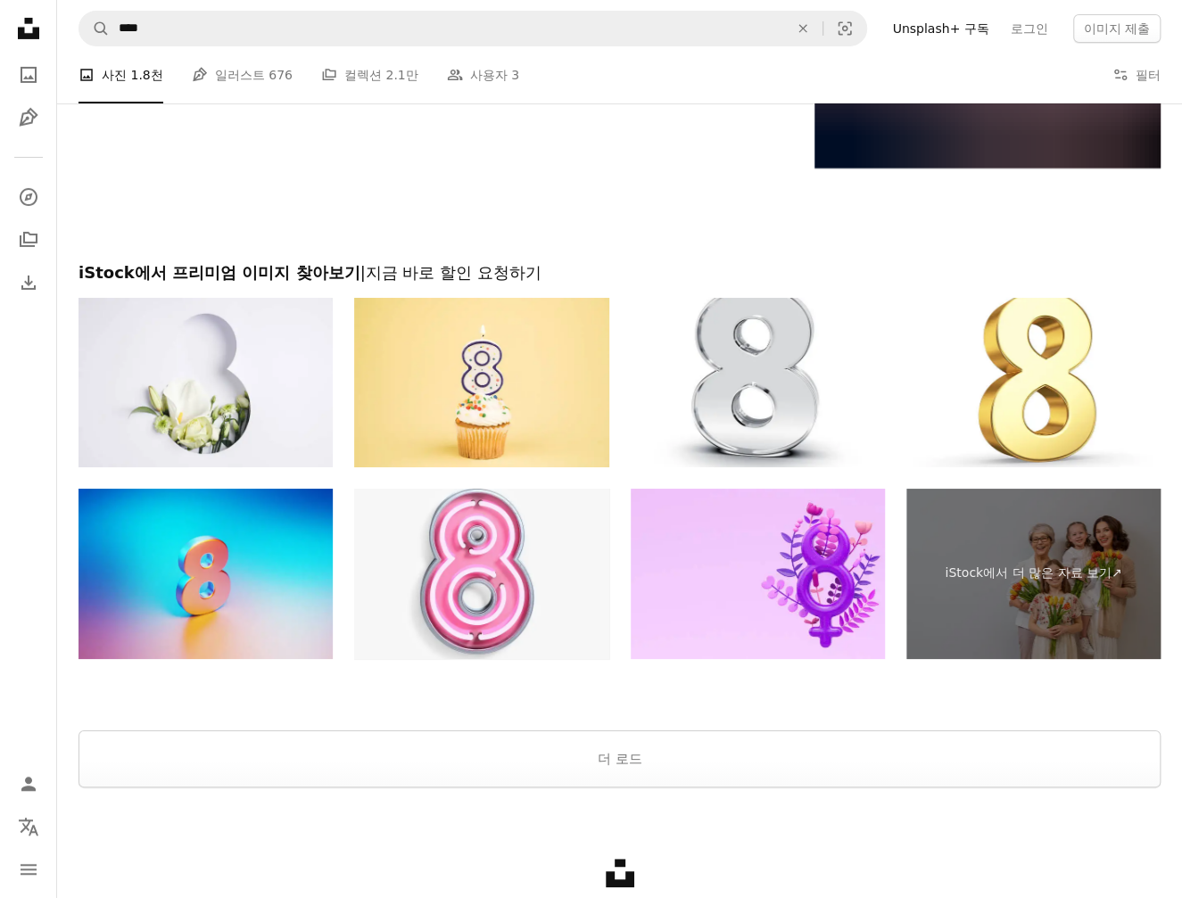
scroll to position [3302, 0]
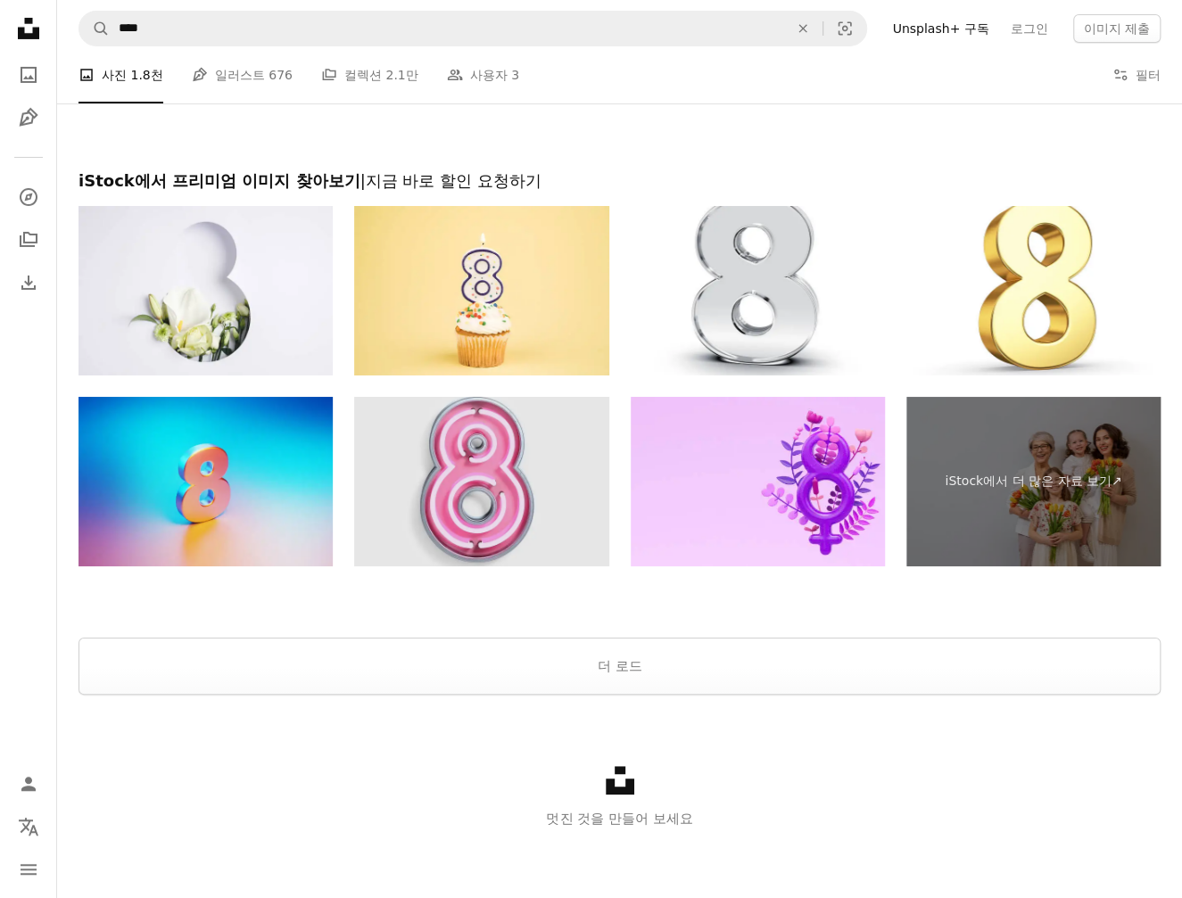
click at [498, 460] on img at bounding box center [481, 481] width 254 height 169
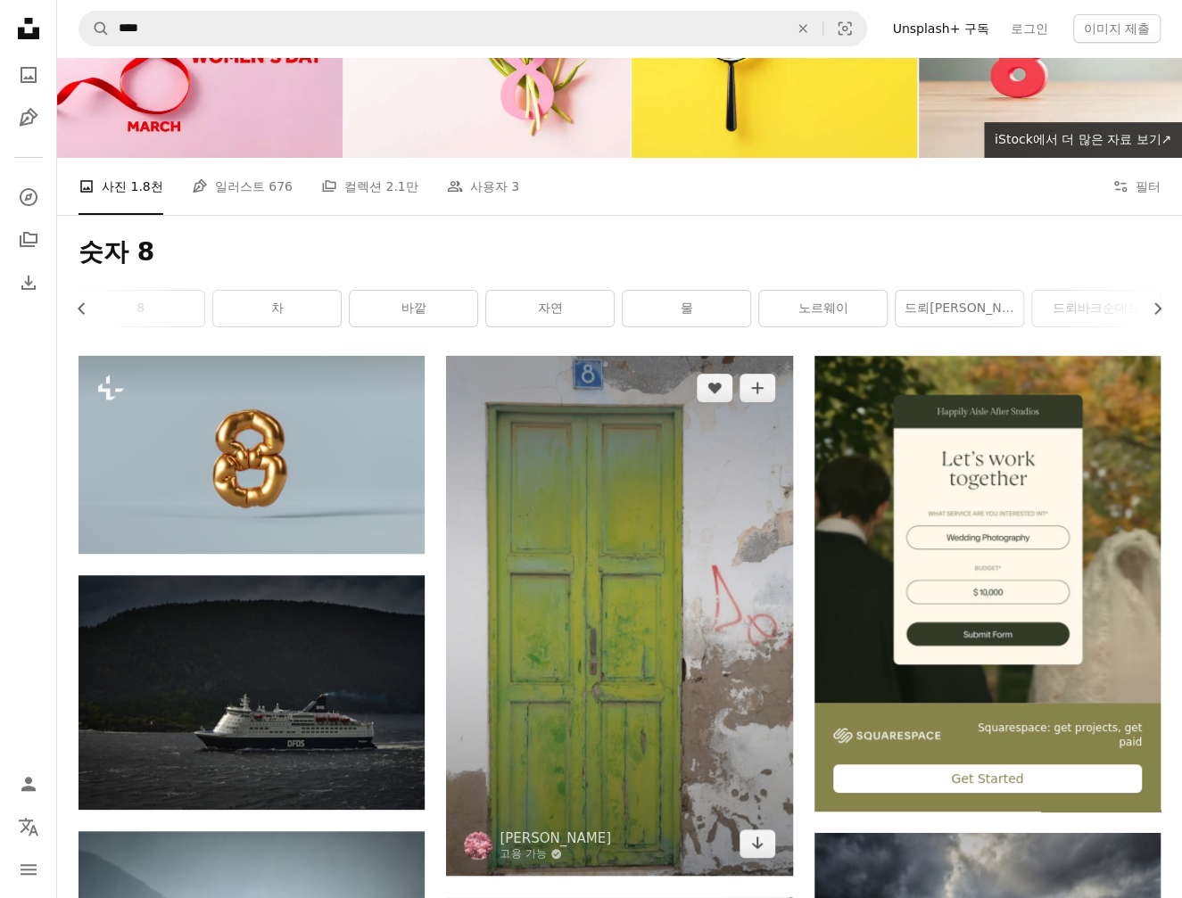
scroll to position [0, 0]
